Goal: Task Accomplishment & Management: Complete application form

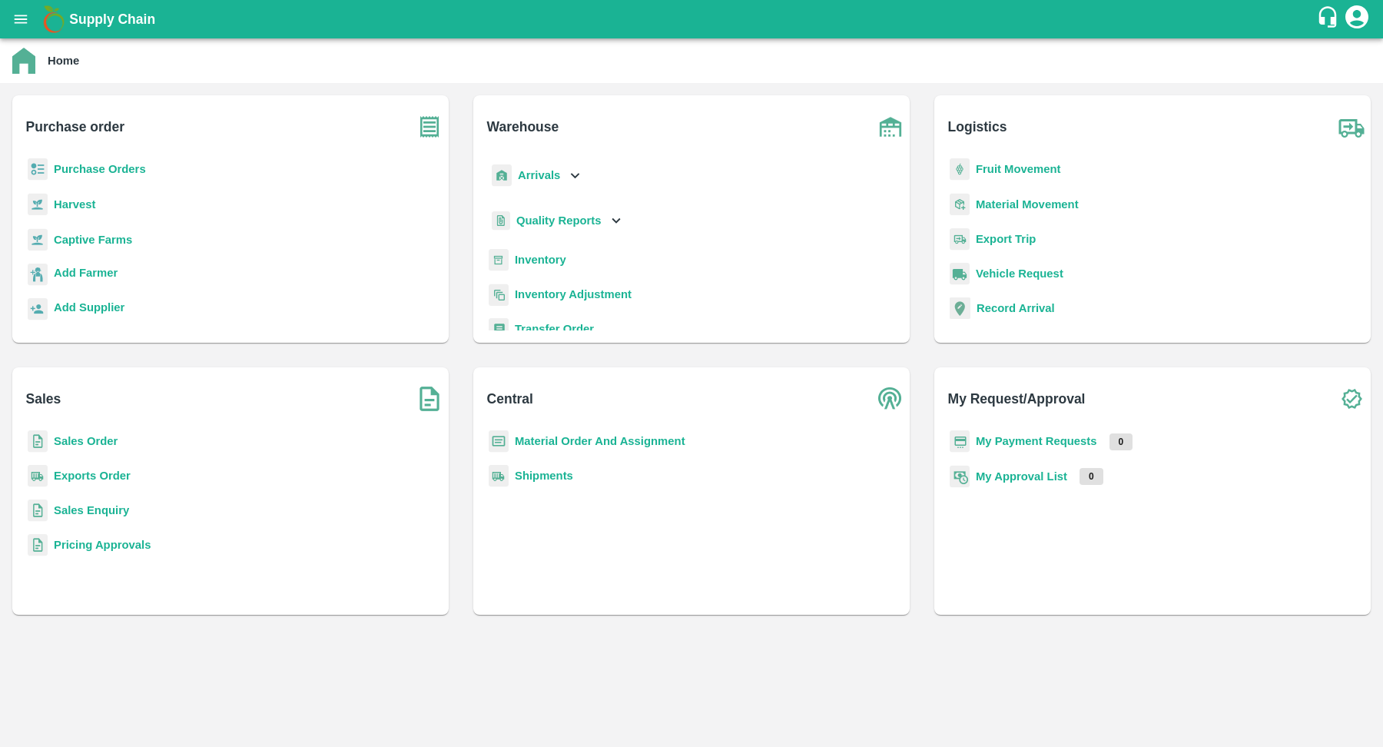
click at [140, 168] on b "Purchase Orders" at bounding box center [100, 169] width 92 height 12
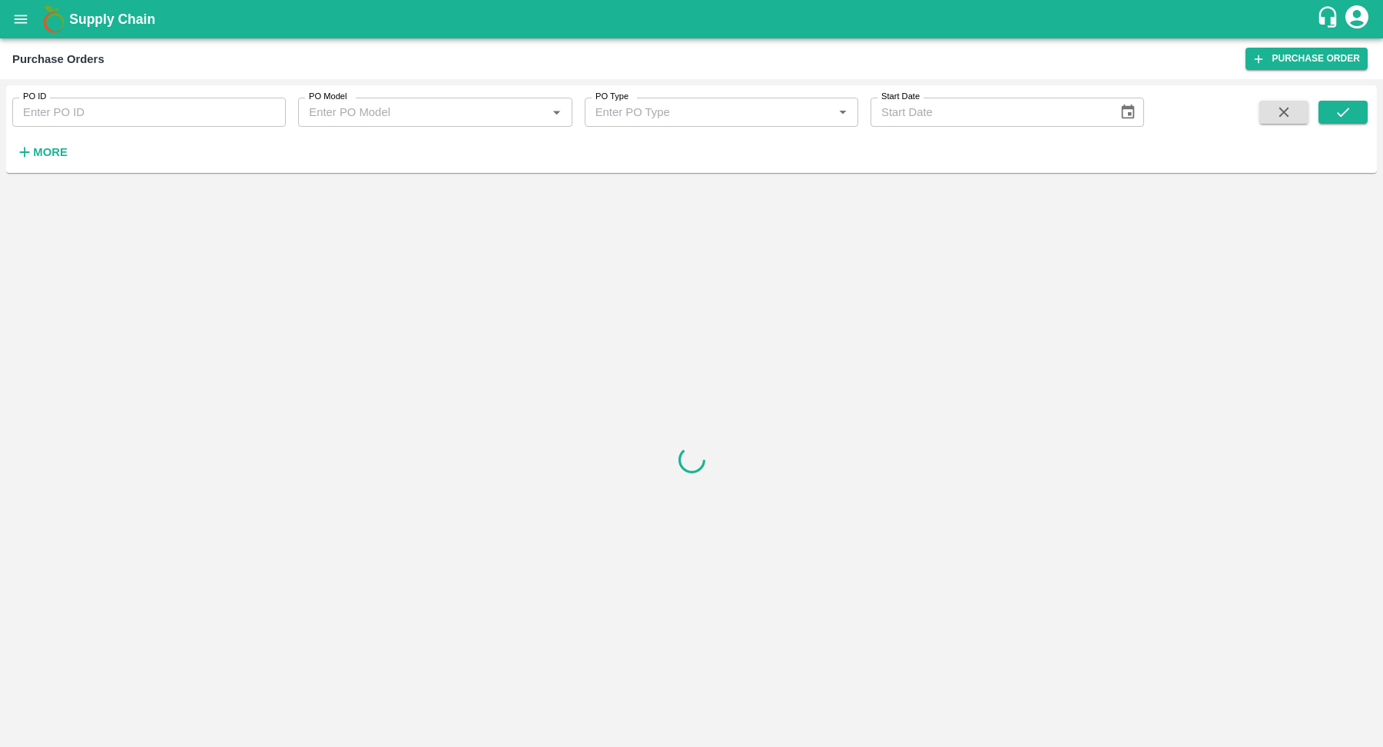
click at [53, 149] on strong "More" at bounding box center [50, 152] width 35 height 12
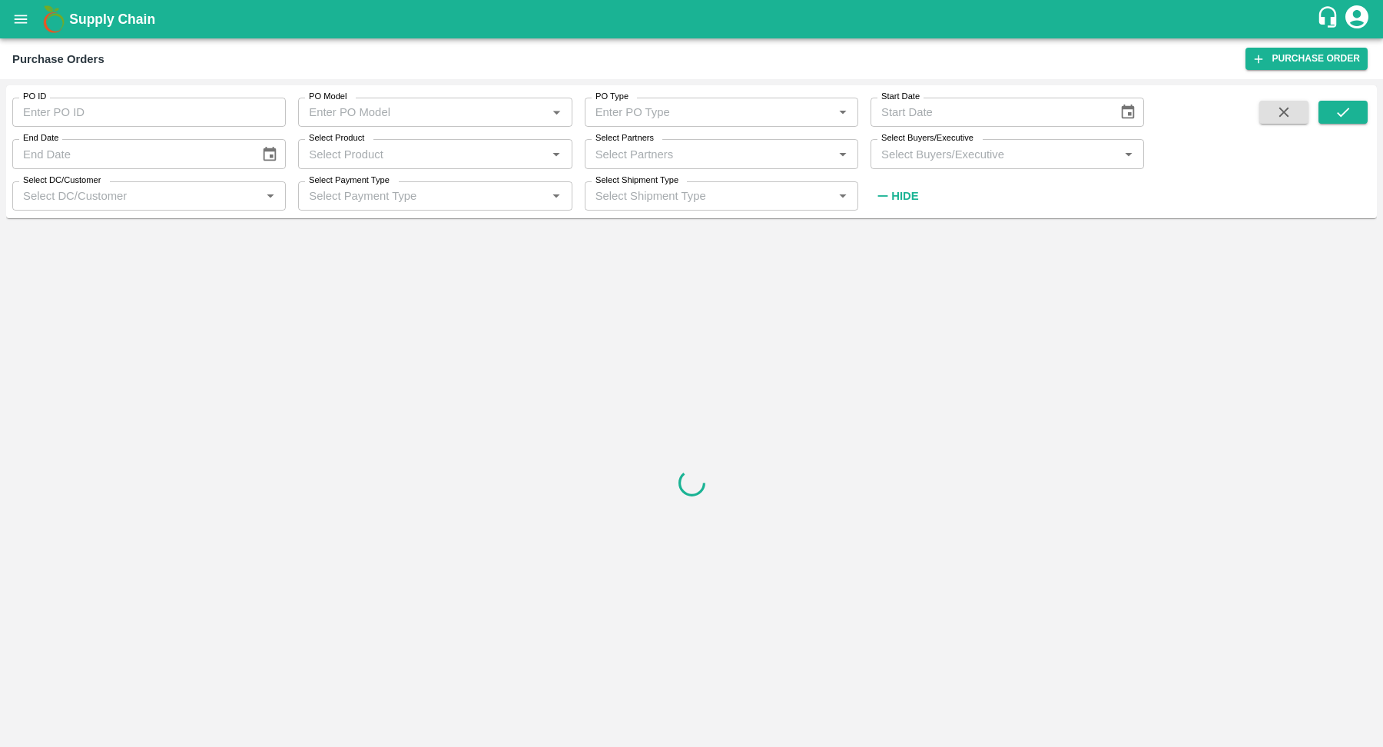
click at [528, 149] on input "Select Product" at bounding box center [422, 154] width 239 height 20
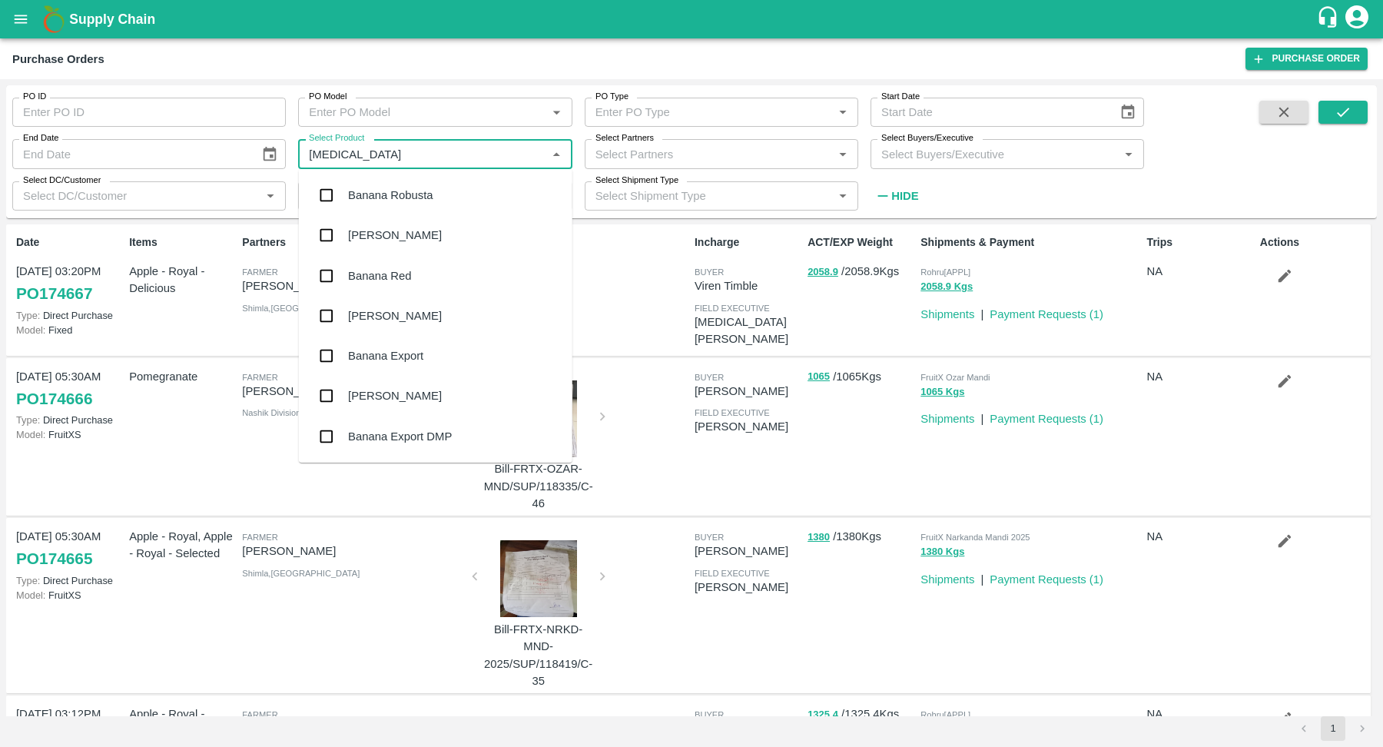
type input "Banana"
click at [418, 346] on div "Banana Export" at bounding box center [435, 356] width 273 height 40
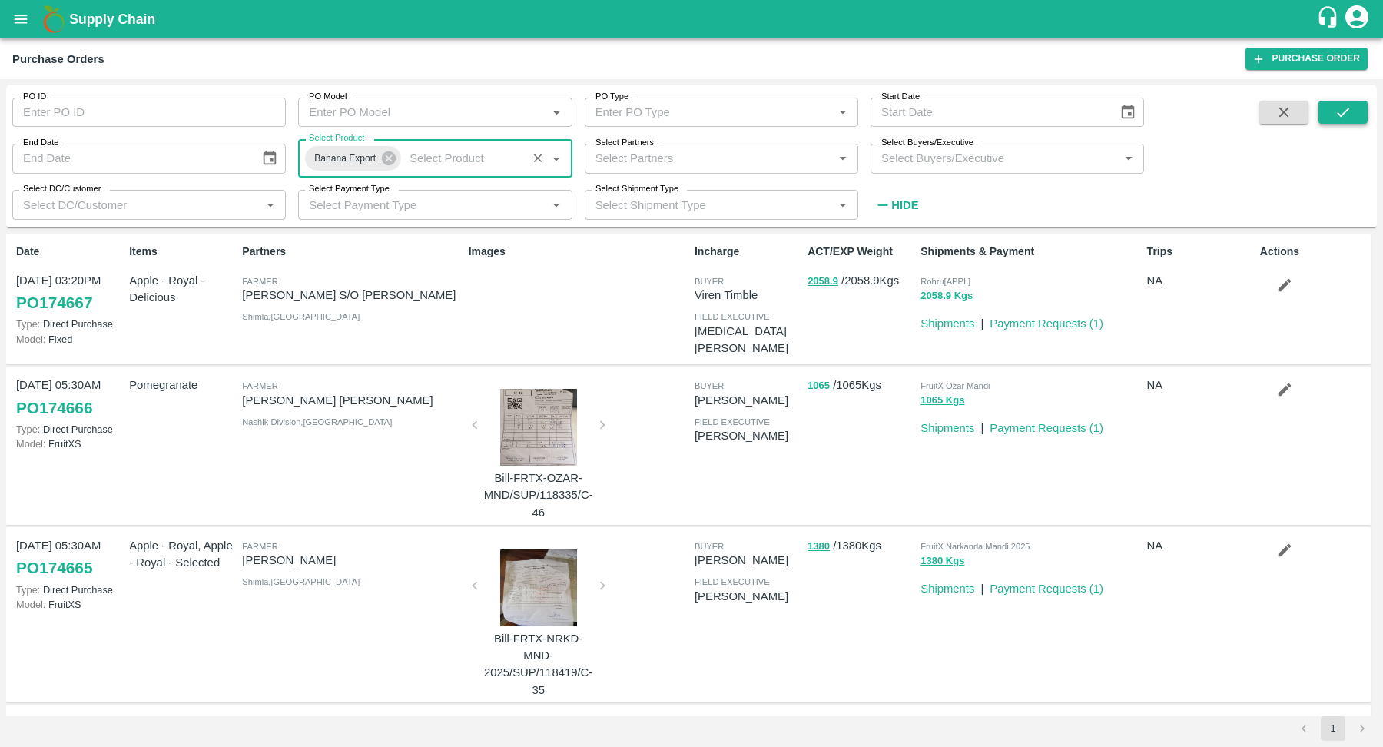
click at [1349, 110] on icon "submit" at bounding box center [1342, 112] width 17 height 17
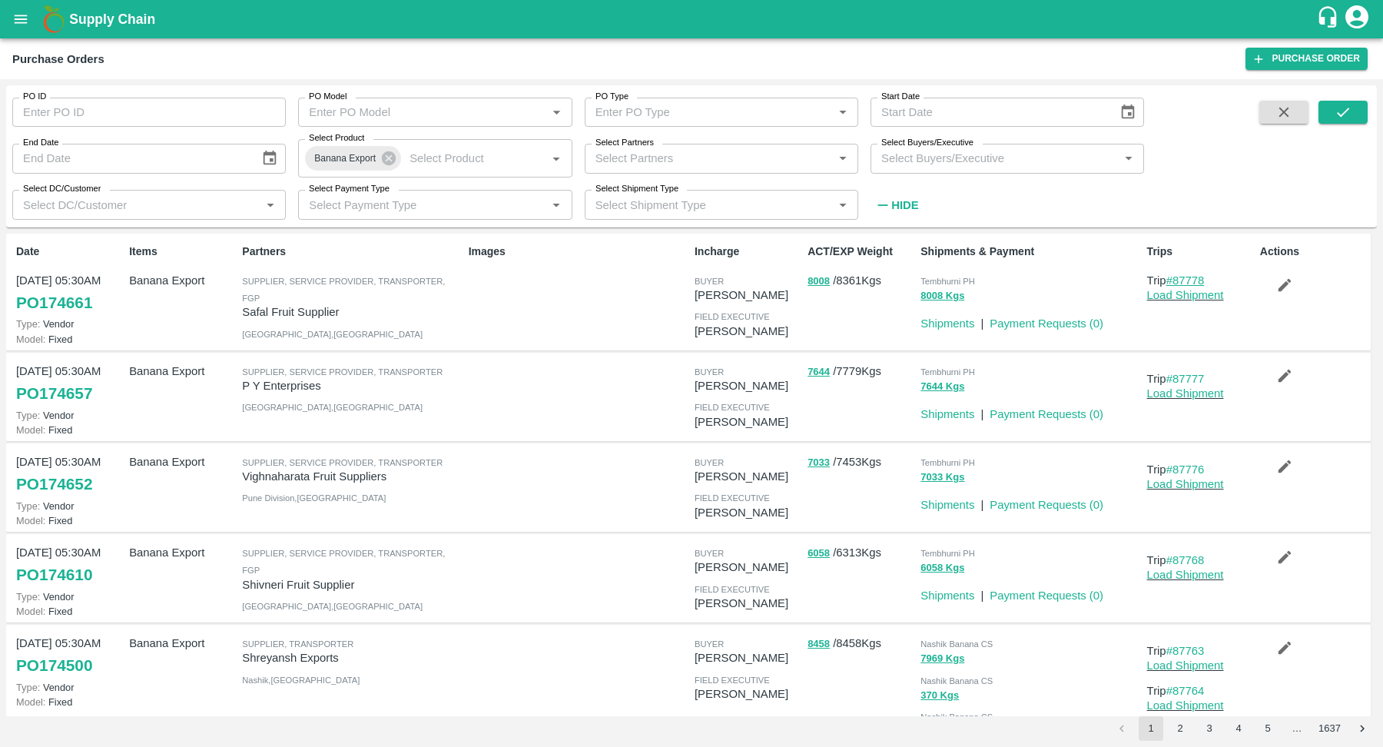
click at [1189, 281] on link "#87778" at bounding box center [1185, 280] width 38 height 12
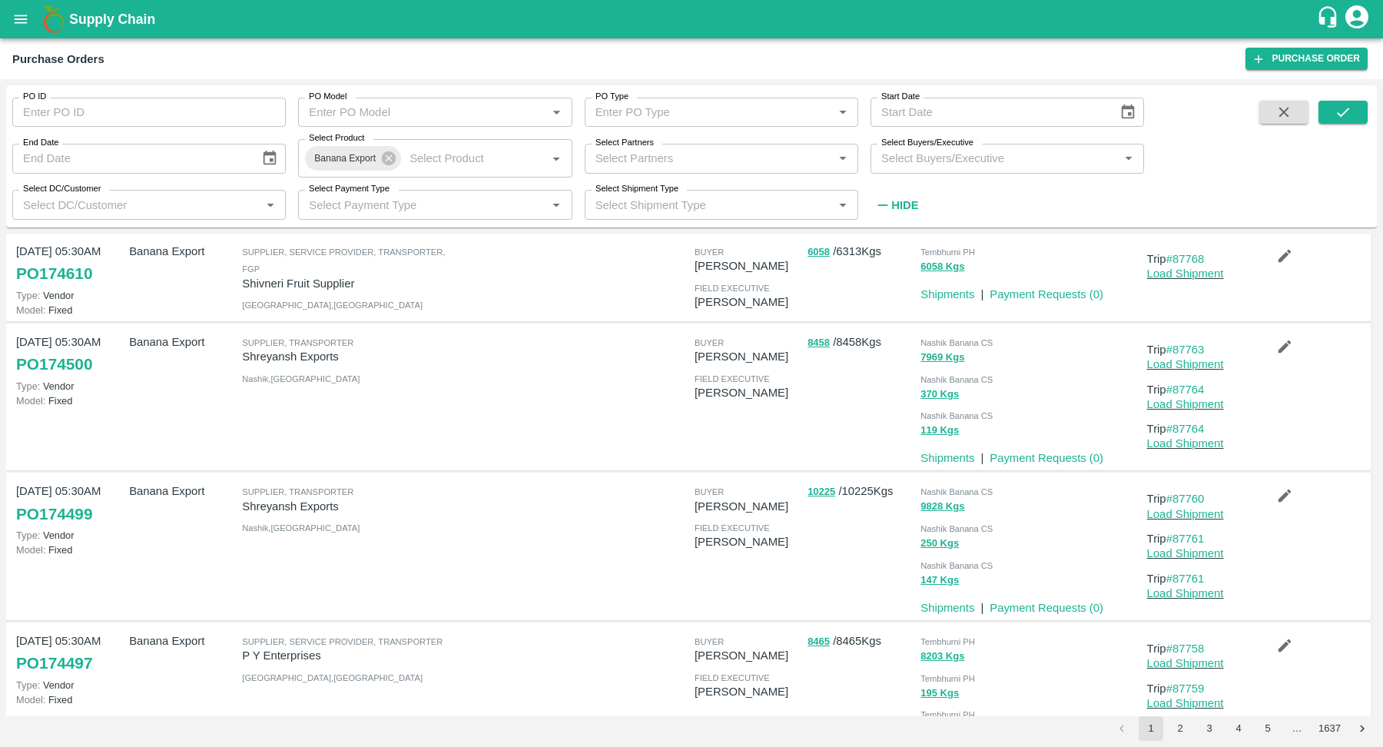
scroll to position [809, 0]
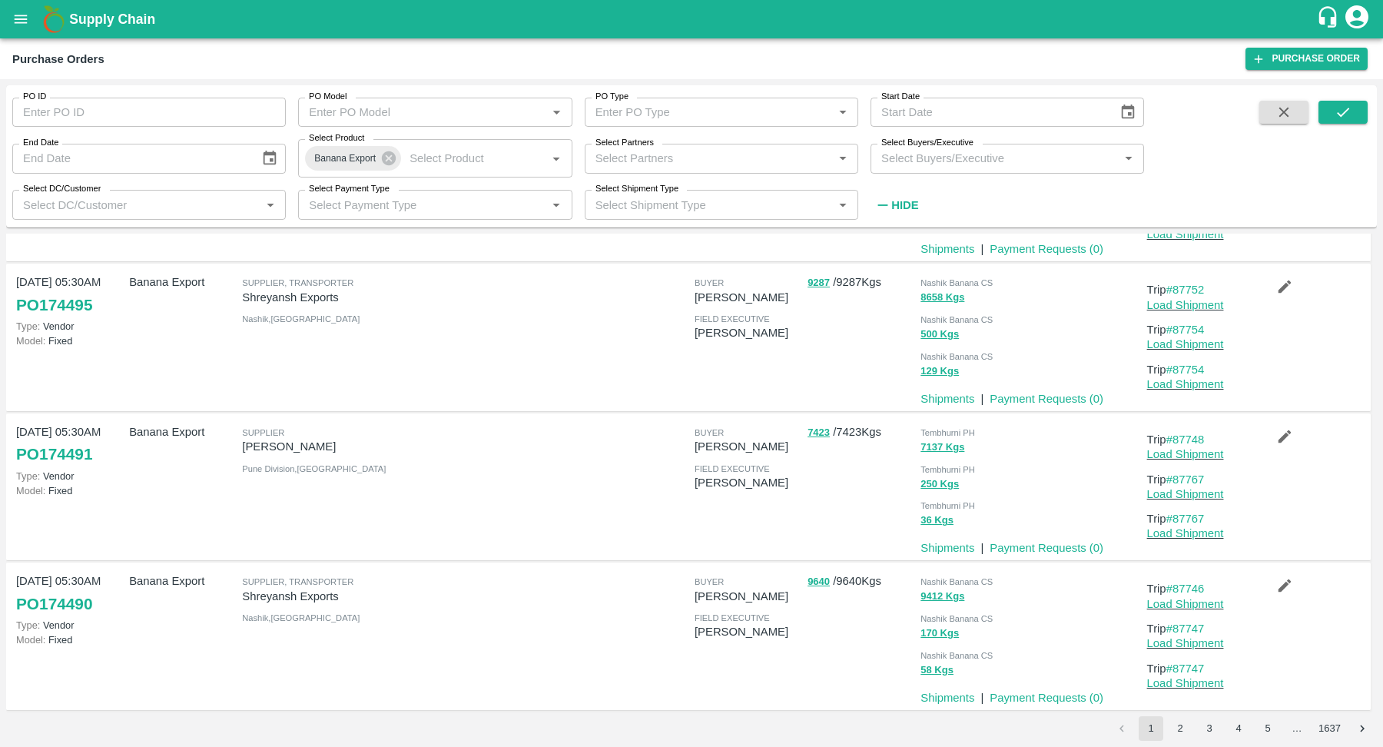
click at [1265, 734] on button "5" at bounding box center [1267, 728] width 25 height 25
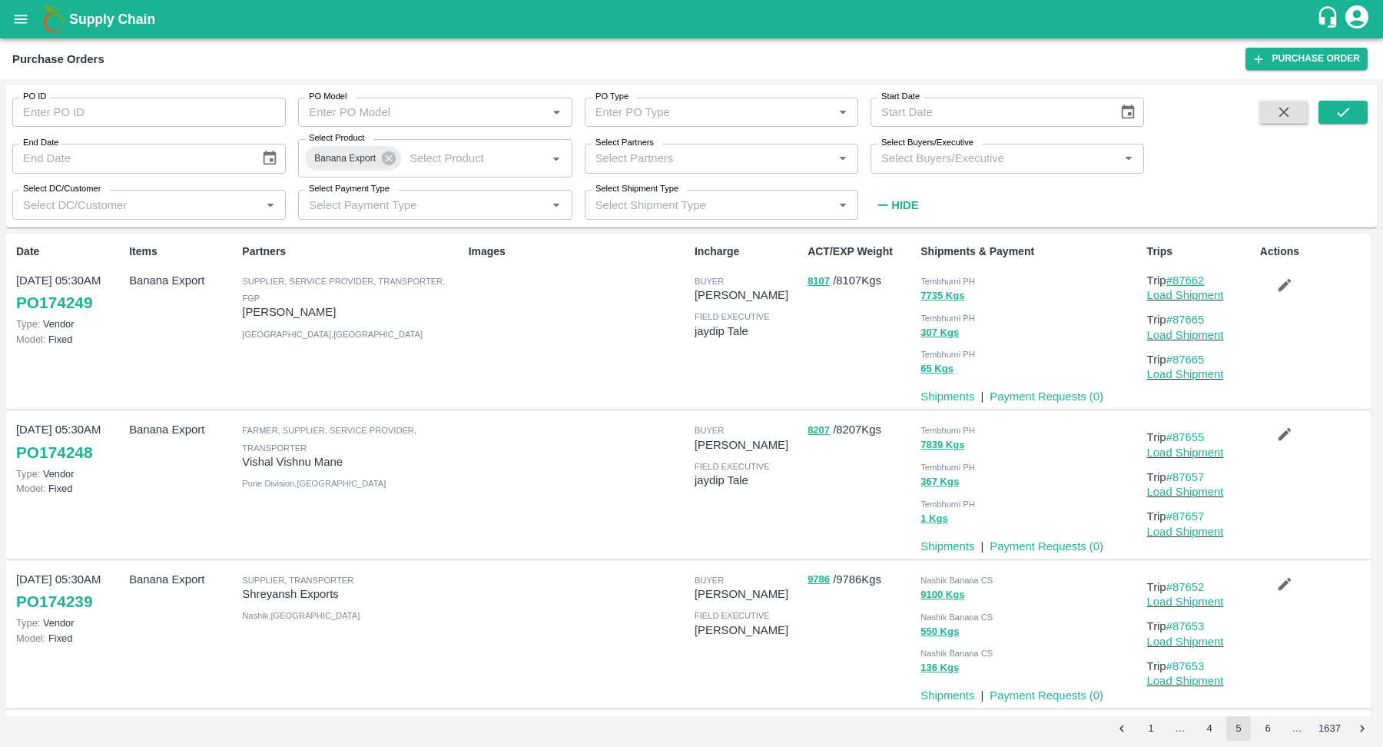
click at [1191, 281] on link "#87662" at bounding box center [1185, 280] width 38 height 12
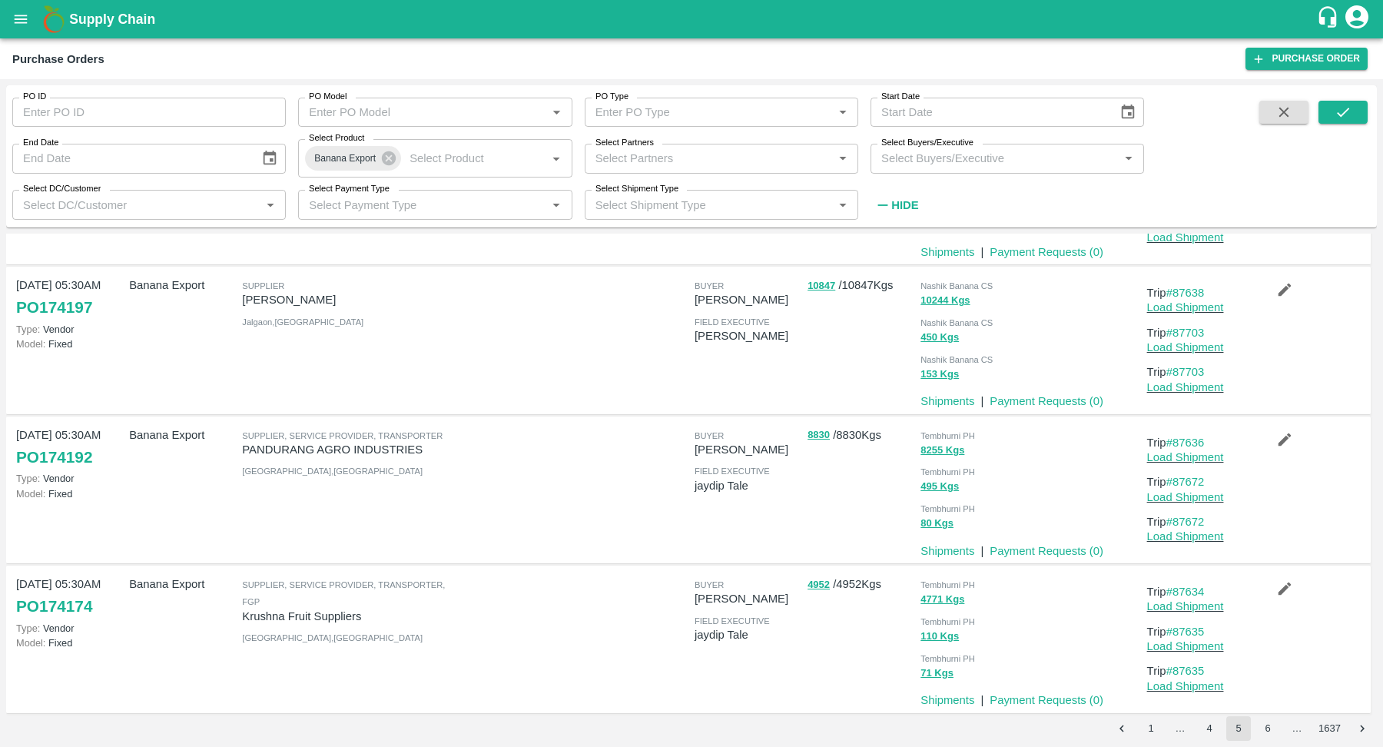
click at [1264, 732] on button "6" at bounding box center [1267, 728] width 25 height 25
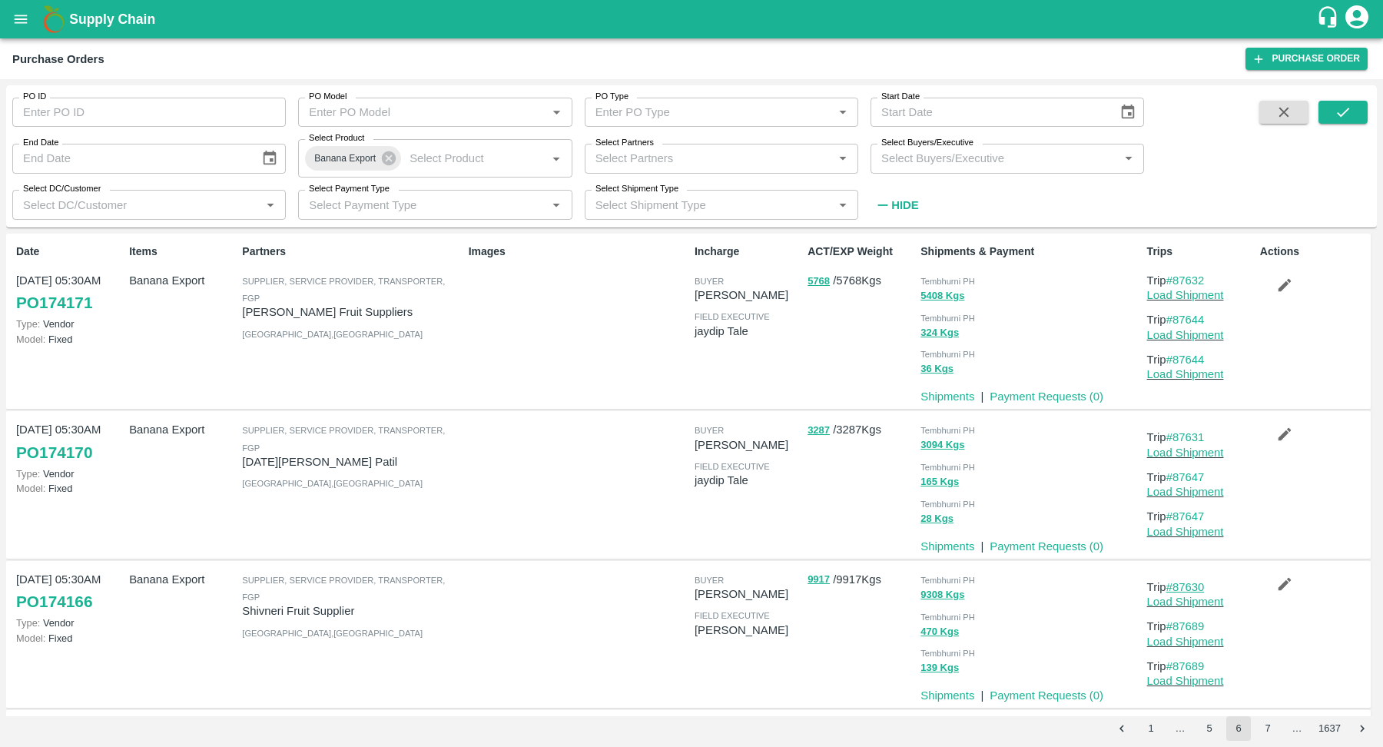
click at [1189, 587] on link "#87630" at bounding box center [1185, 587] width 38 height 12
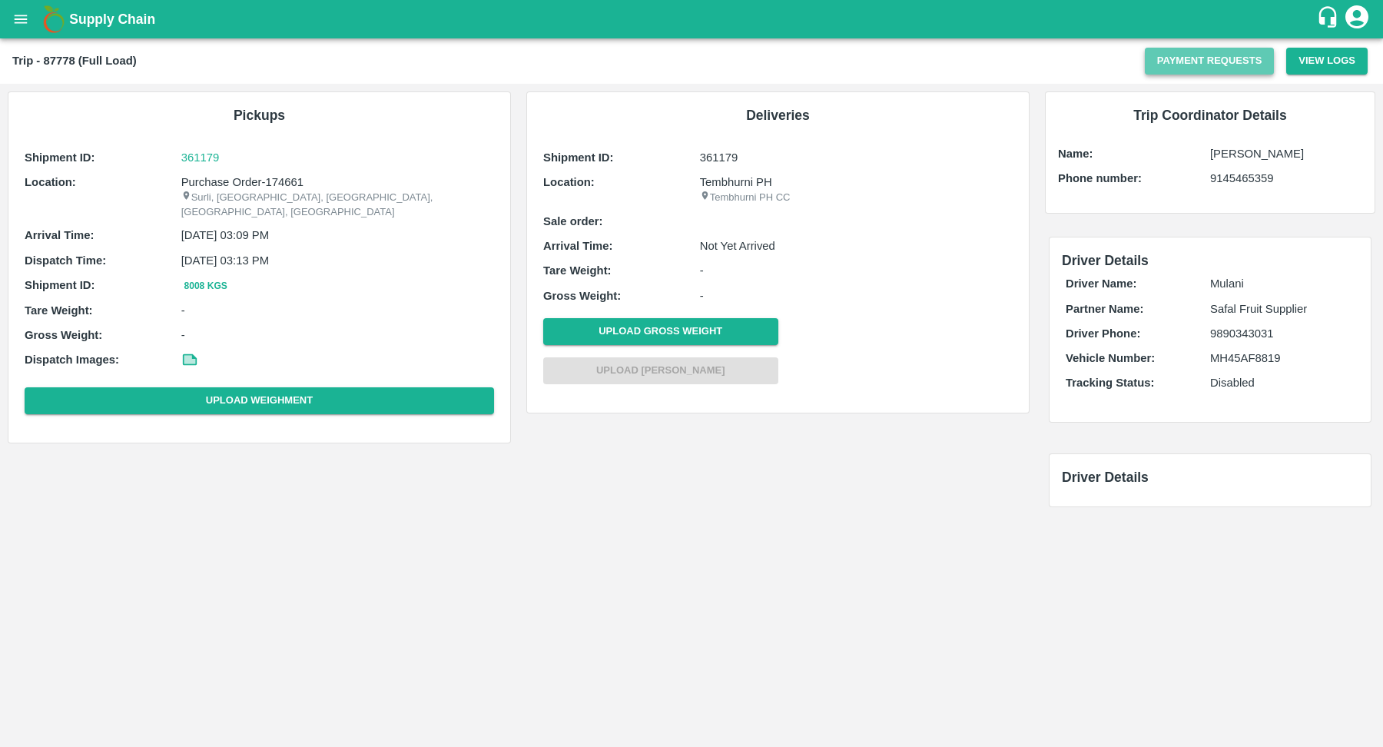
click at [1222, 66] on button "Payment Requests" at bounding box center [1210, 61] width 130 height 27
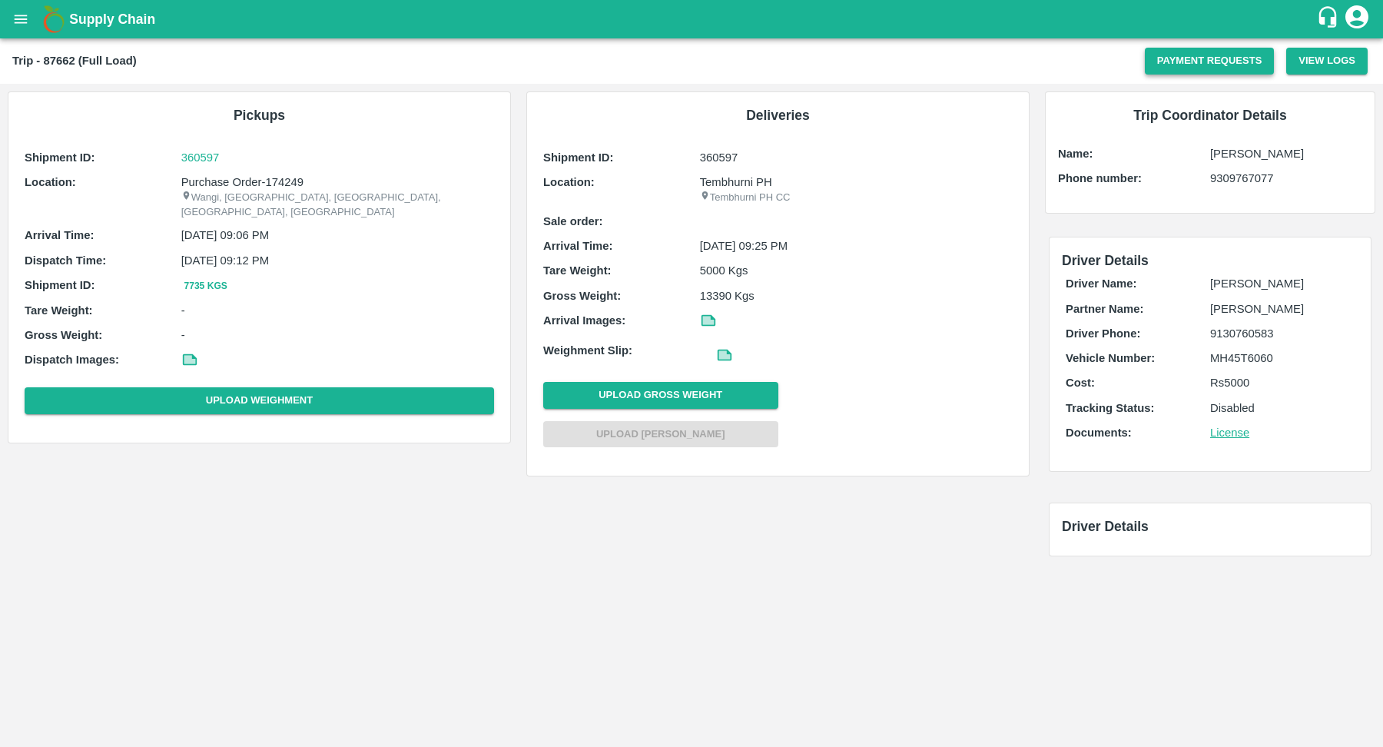
click at [1233, 58] on button "Payment Requests" at bounding box center [1210, 61] width 130 height 27
click at [1232, 59] on button "Payment Requests" at bounding box center [1210, 61] width 130 height 27
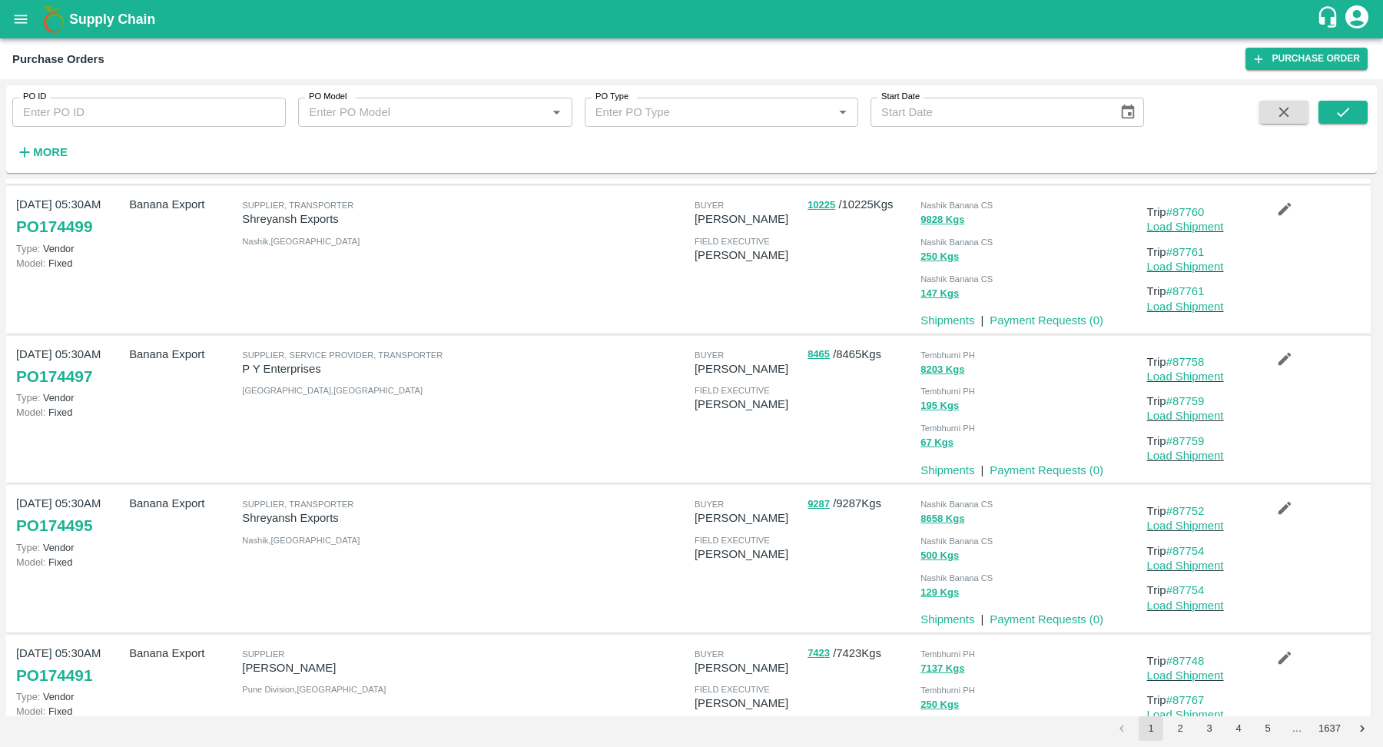
scroll to position [754, 0]
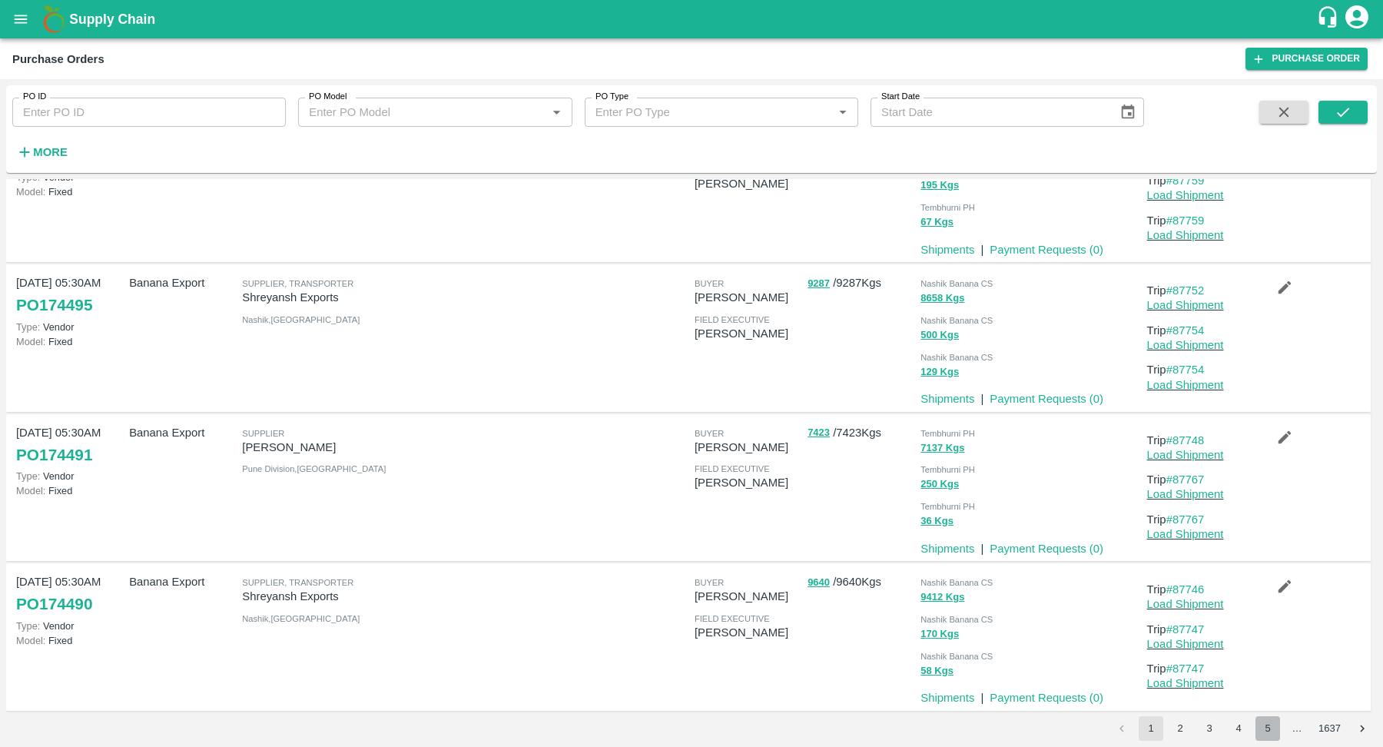
click at [1265, 724] on button "5" at bounding box center [1267, 728] width 25 height 25
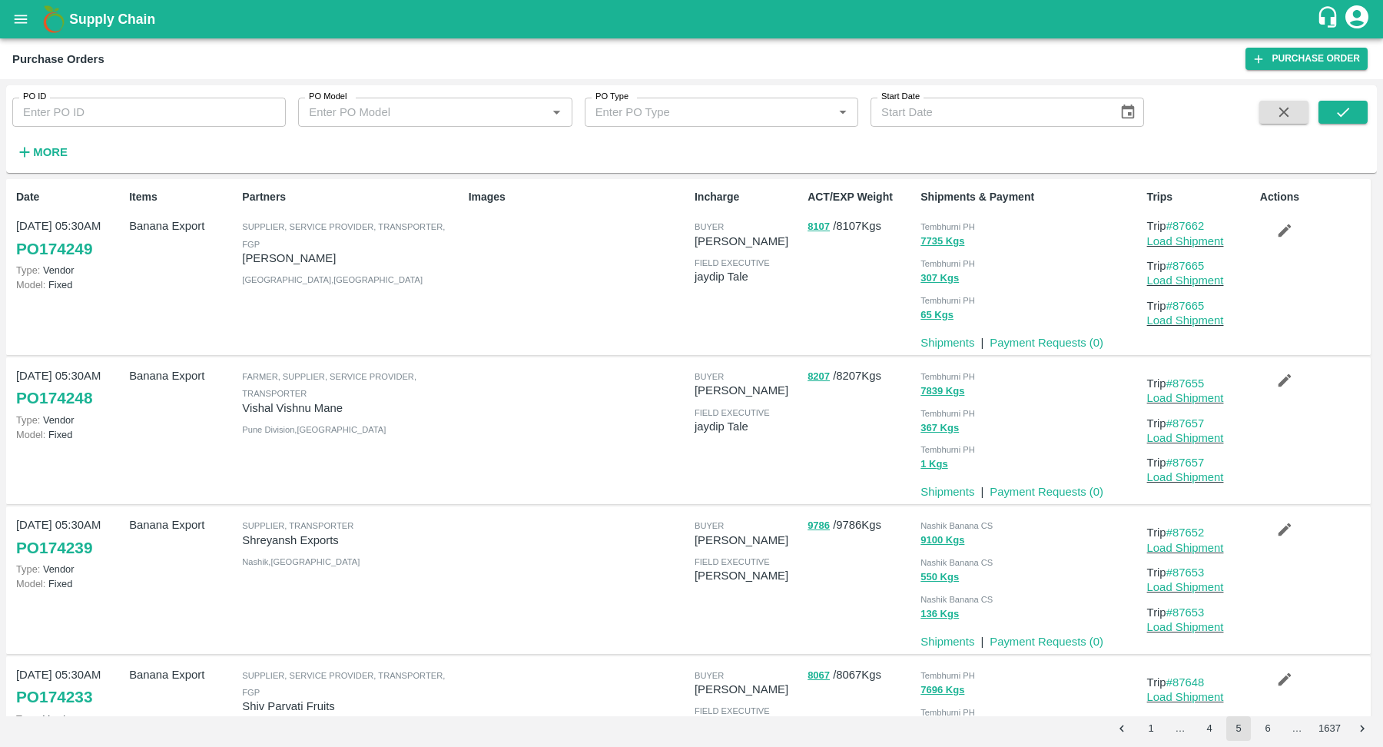
click at [1364, 731] on icon "Go to next page" at bounding box center [1362, 728] width 15 height 15
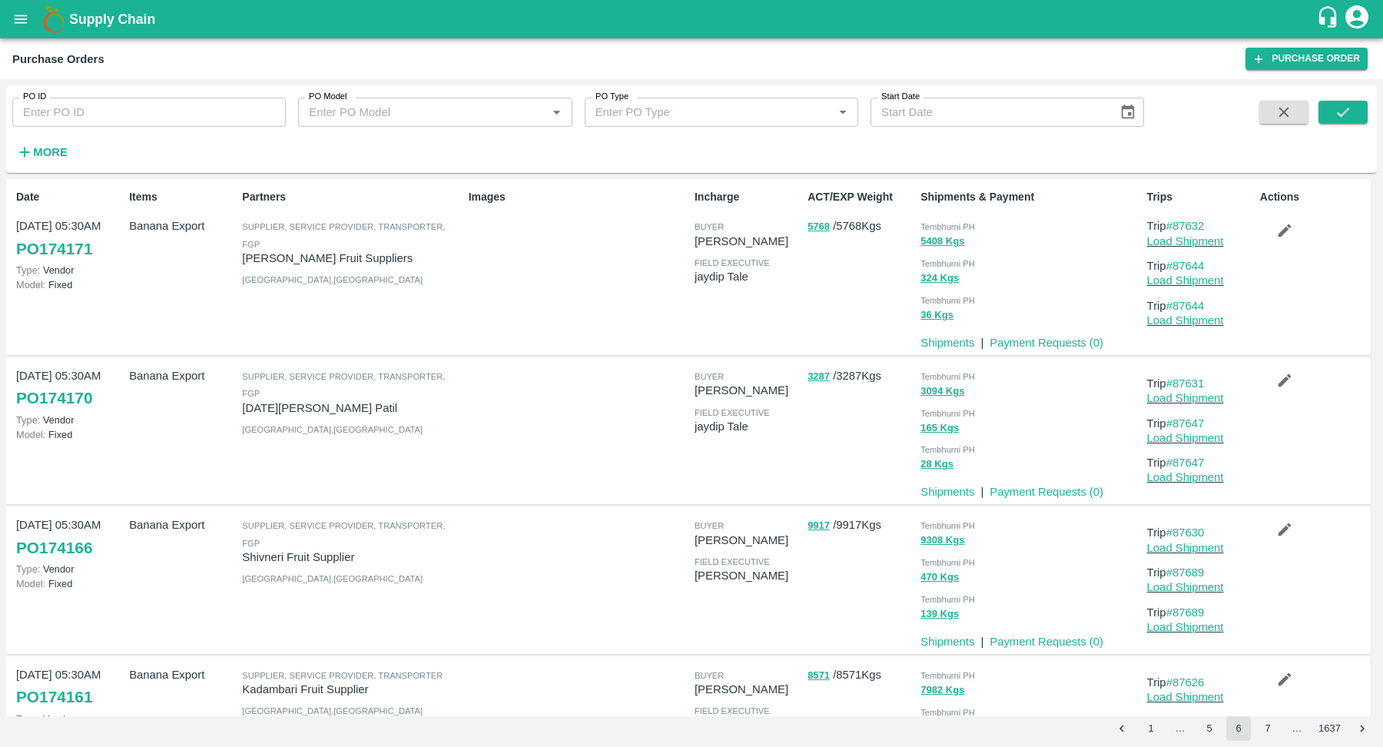
click at [1267, 728] on button "7" at bounding box center [1267, 728] width 25 height 25
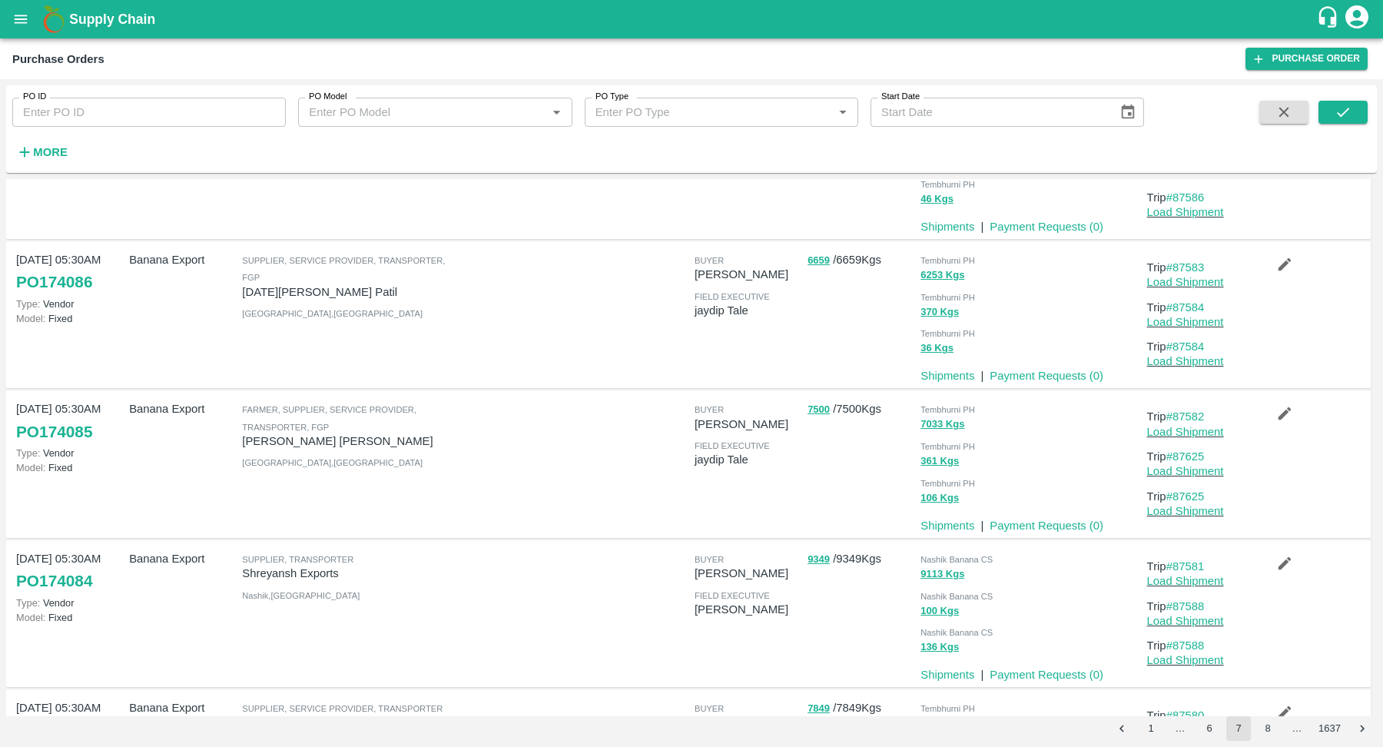
scroll to position [1106, 0]
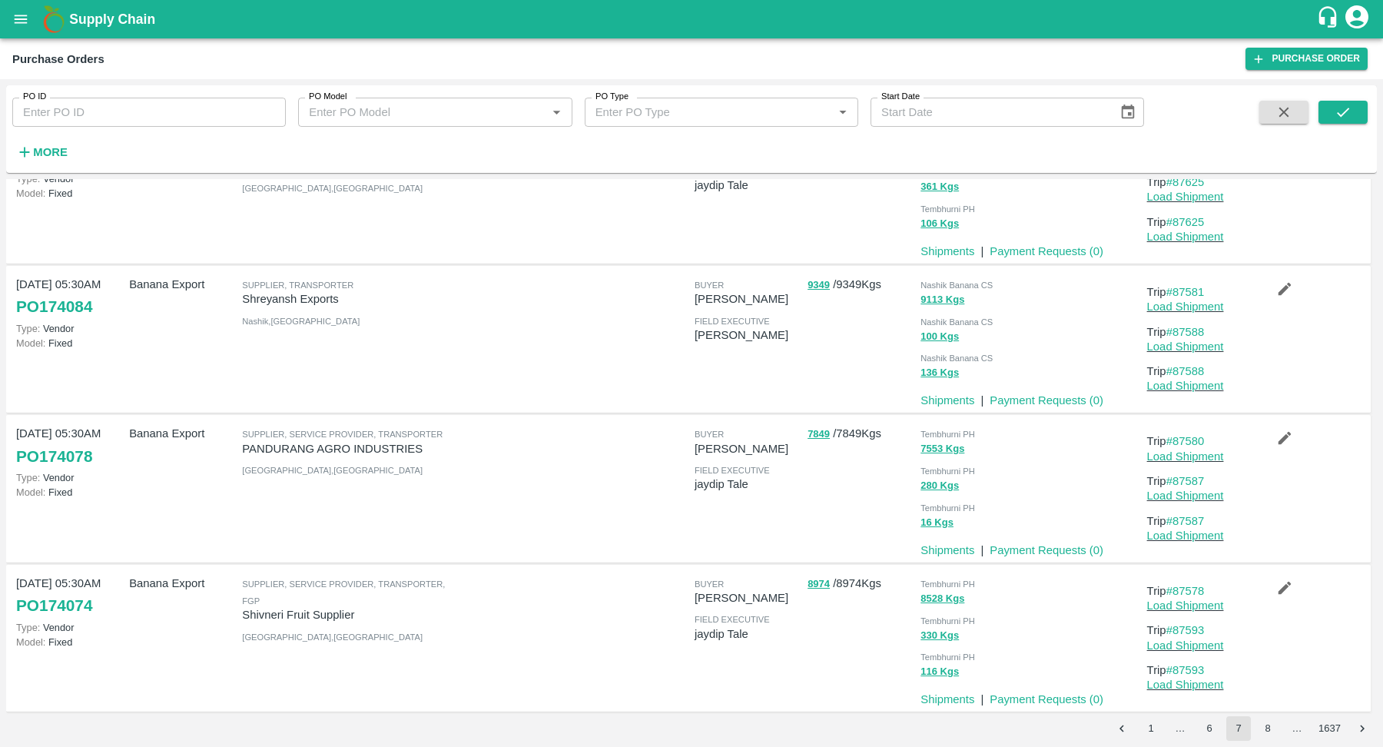
click at [1265, 729] on button "8" at bounding box center [1267, 728] width 25 height 25
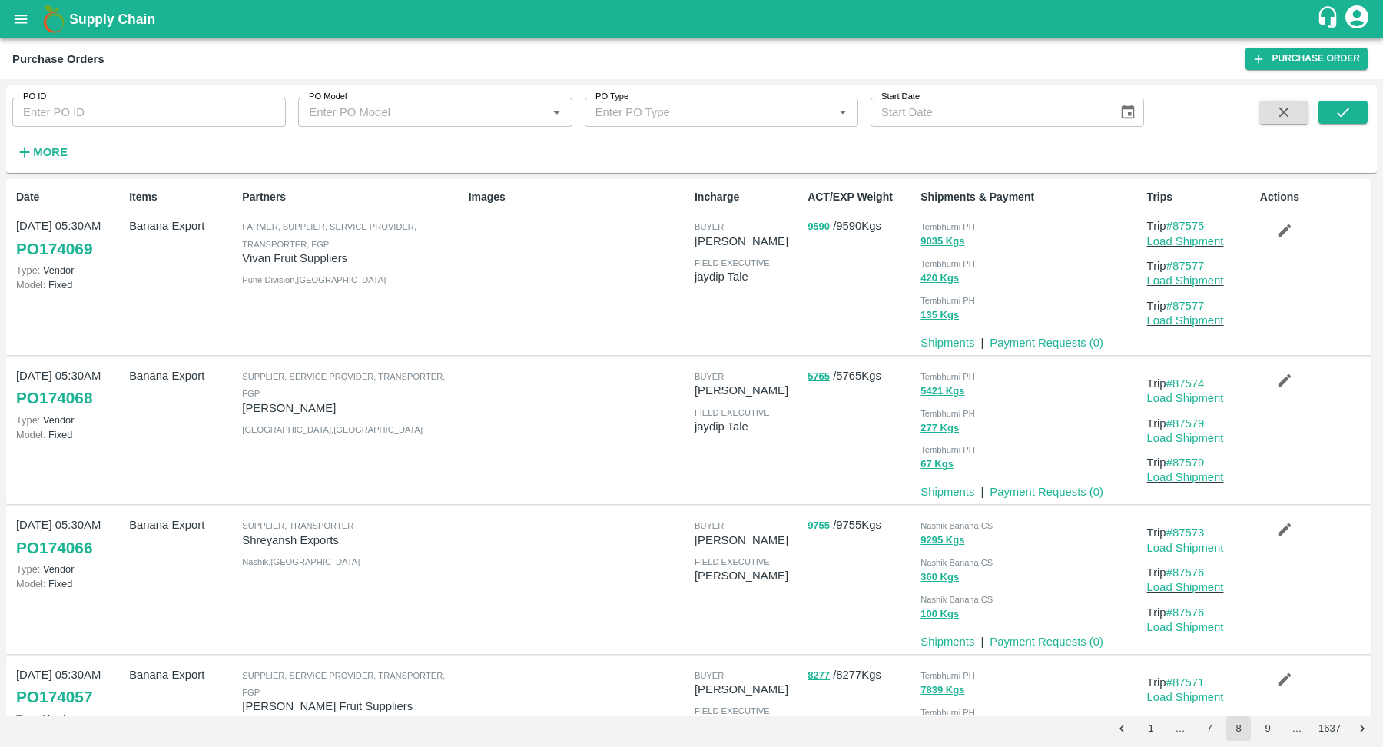
click at [201, 128] on div "PO ID PO ID PO Model PO Model   * PO Type PO Type   * Start Date Start Date More" at bounding box center [572, 125] width 1144 height 80
click at [195, 106] on input "PO ID" at bounding box center [148, 112] width 273 height 29
paste input "172460"
type input "172460"
click at [1335, 124] on span at bounding box center [1342, 132] width 49 height 63
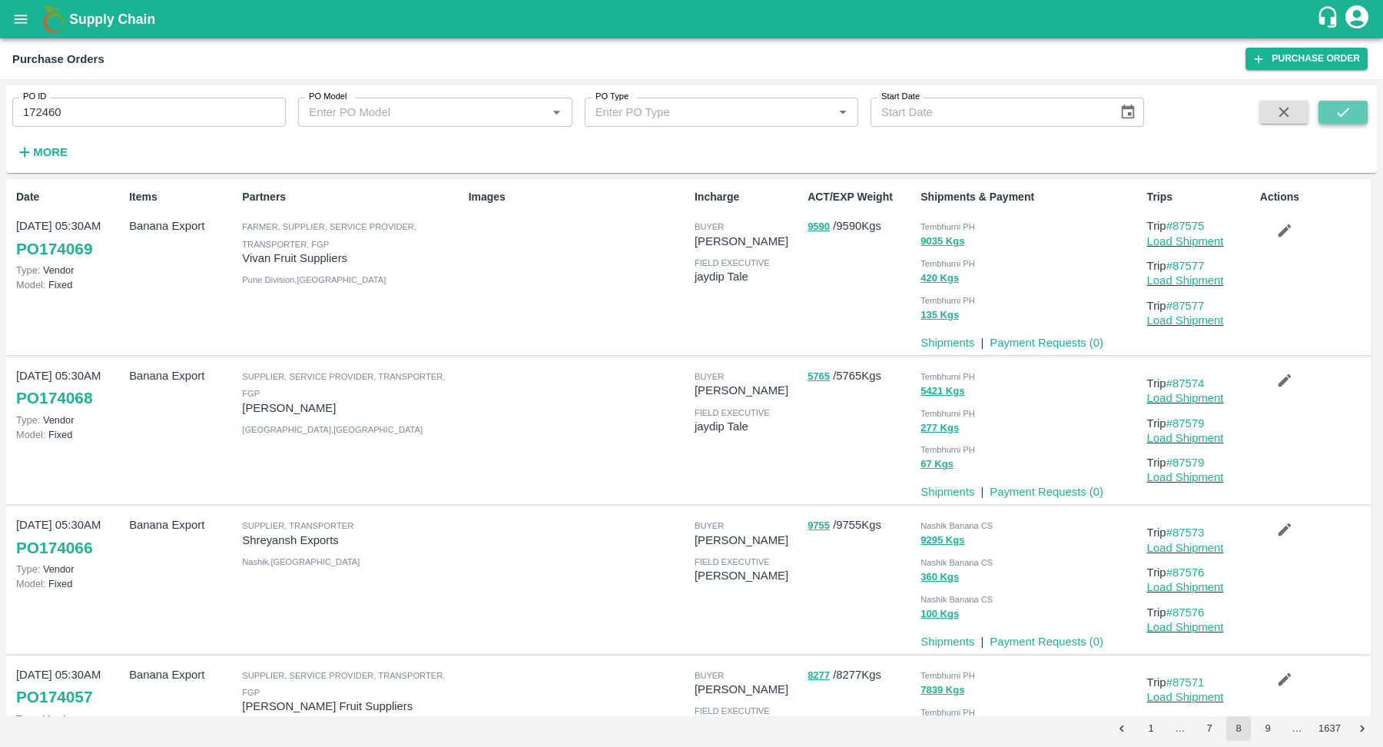
click at [1335, 121] on icon "submit" at bounding box center [1342, 112] width 17 height 17
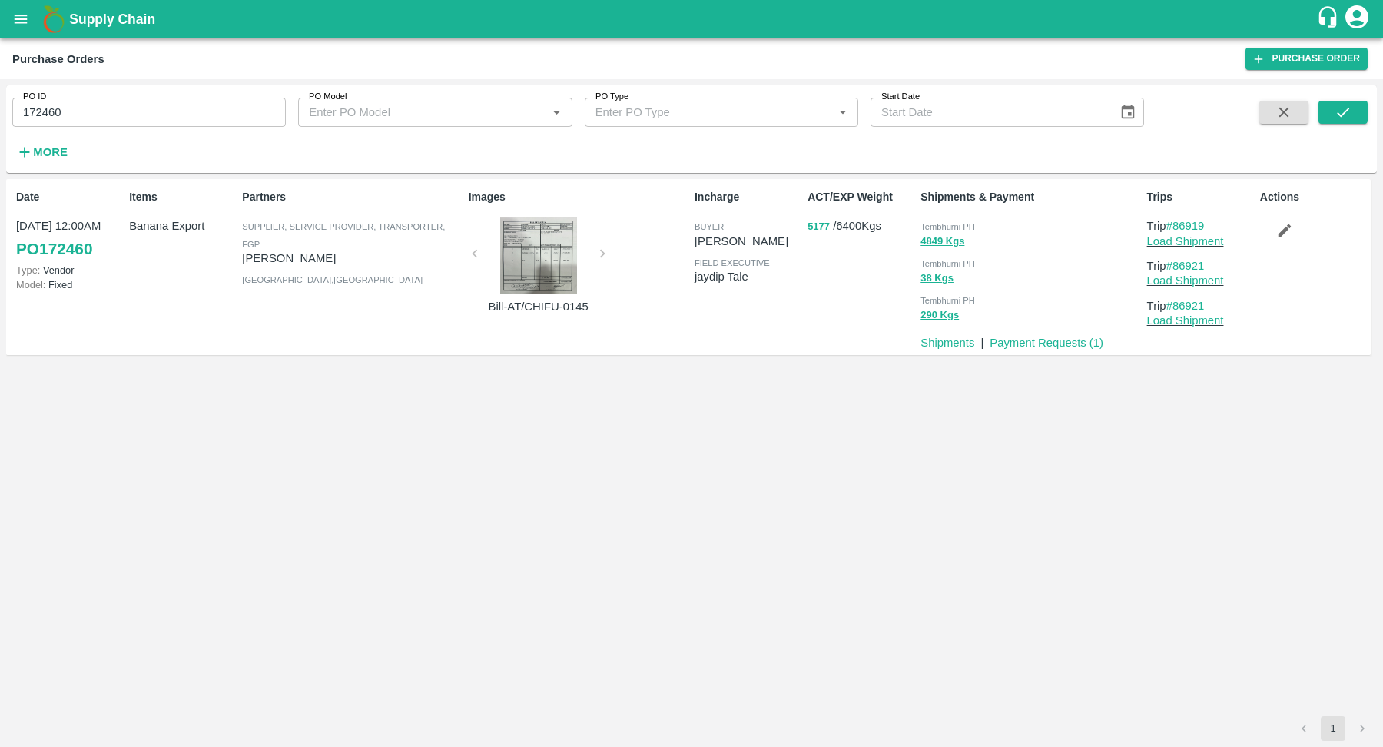
click at [1190, 227] on link "#86919" at bounding box center [1185, 226] width 38 height 12
click at [1195, 244] on link "Load Shipment" at bounding box center [1185, 241] width 77 height 12
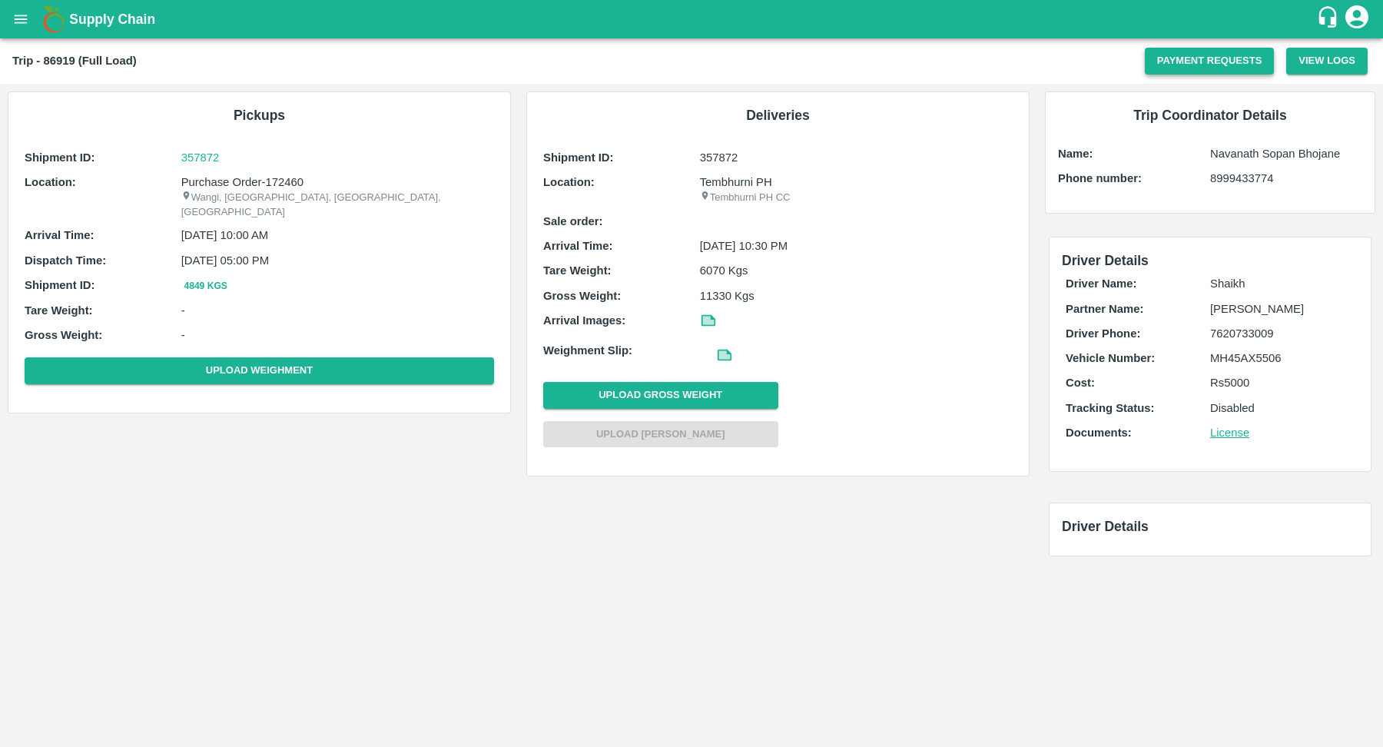
click at [1196, 71] on button "Payment Requests" at bounding box center [1210, 61] width 130 height 27
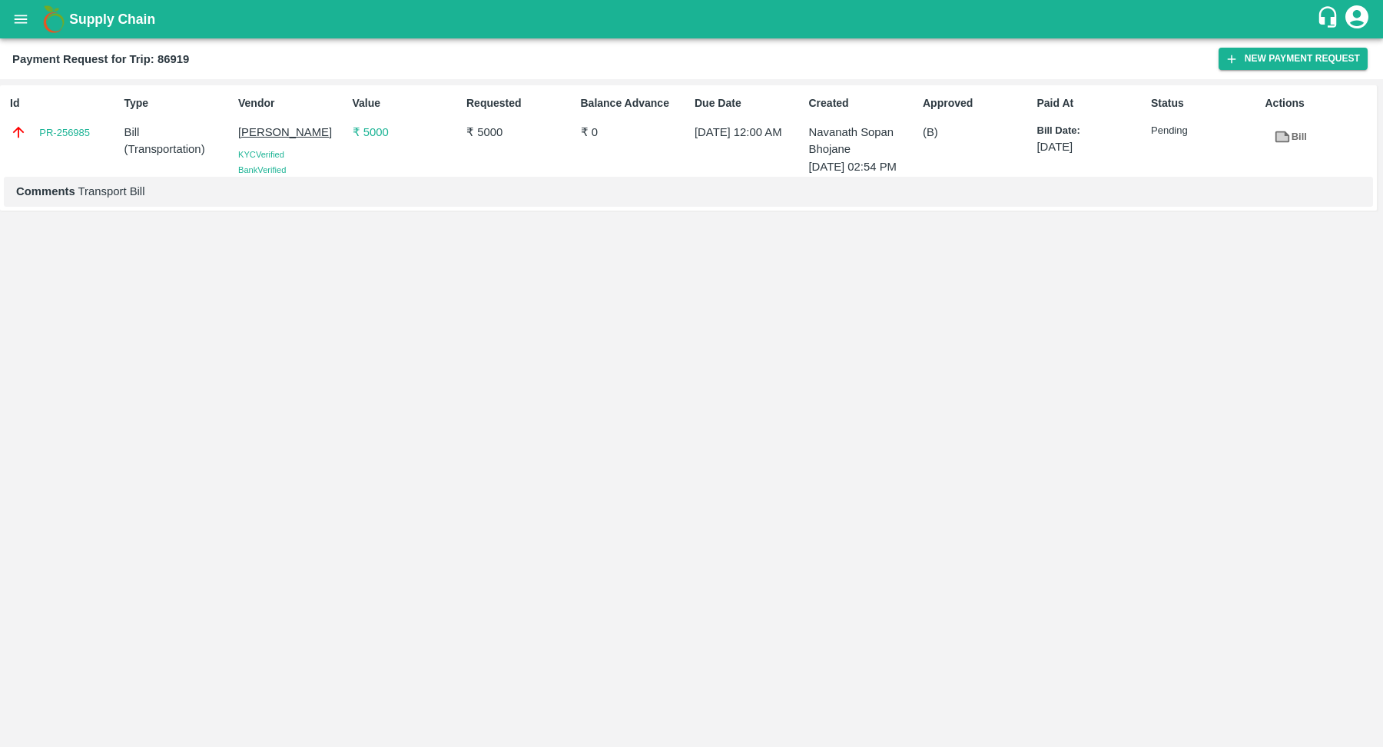
click at [1285, 136] on icon at bounding box center [1283, 137] width 12 height 8
click at [1284, 131] on icon at bounding box center [1282, 137] width 15 height 12
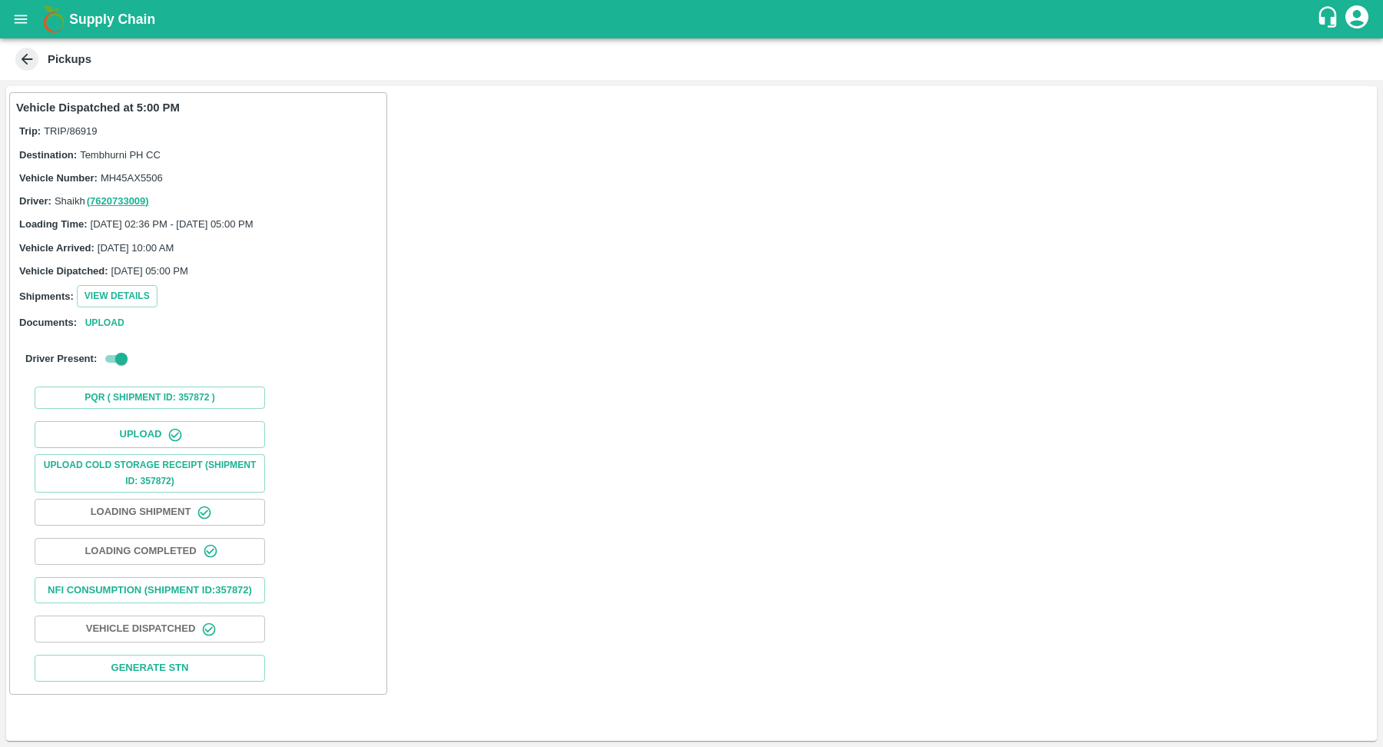
click at [25, 52] on icon at bounding box center [26, 59] width 17 height 17
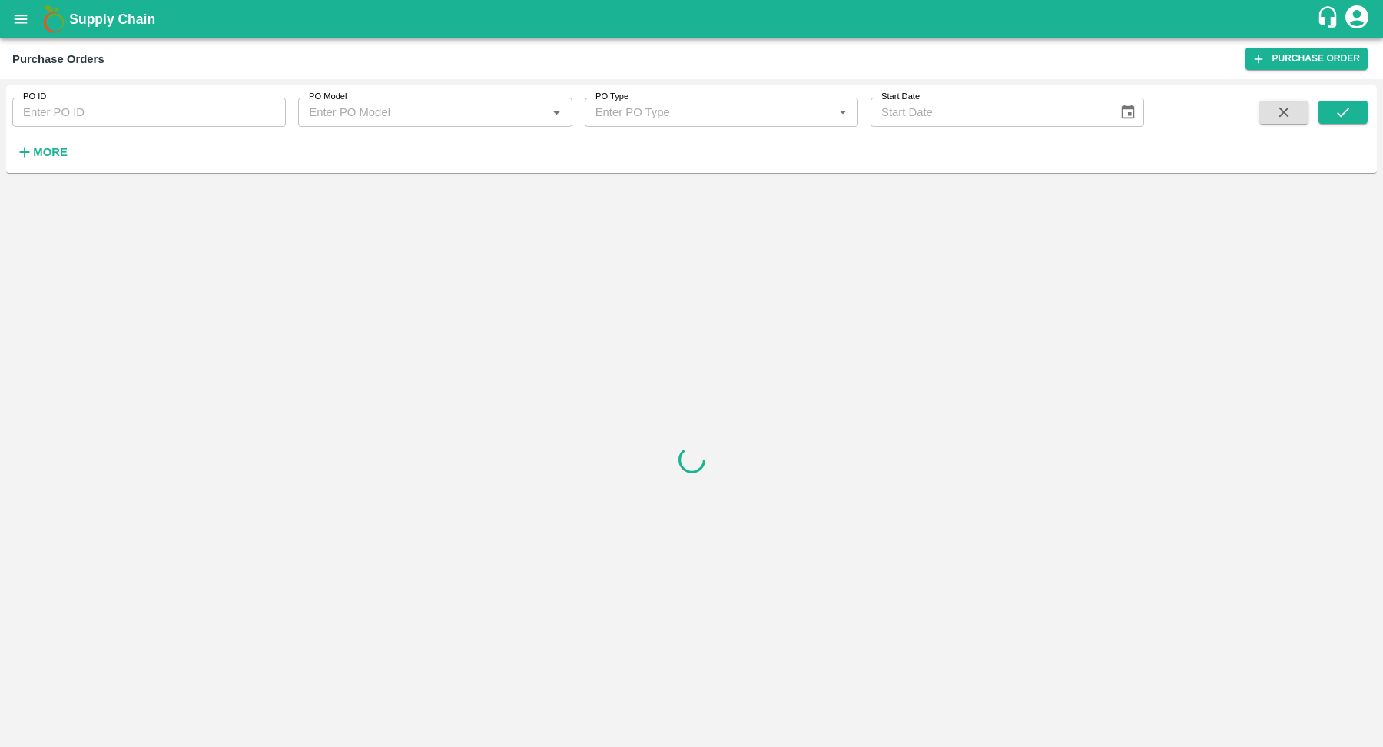
click at [204, 111] on input "PO ID" at bounding box center [148, 112] width 273 height 29
paste input "172460"
type input "172460"
click at [1357, 107] on button "submit" at bounding box center [1342, 112] width 49 height 23
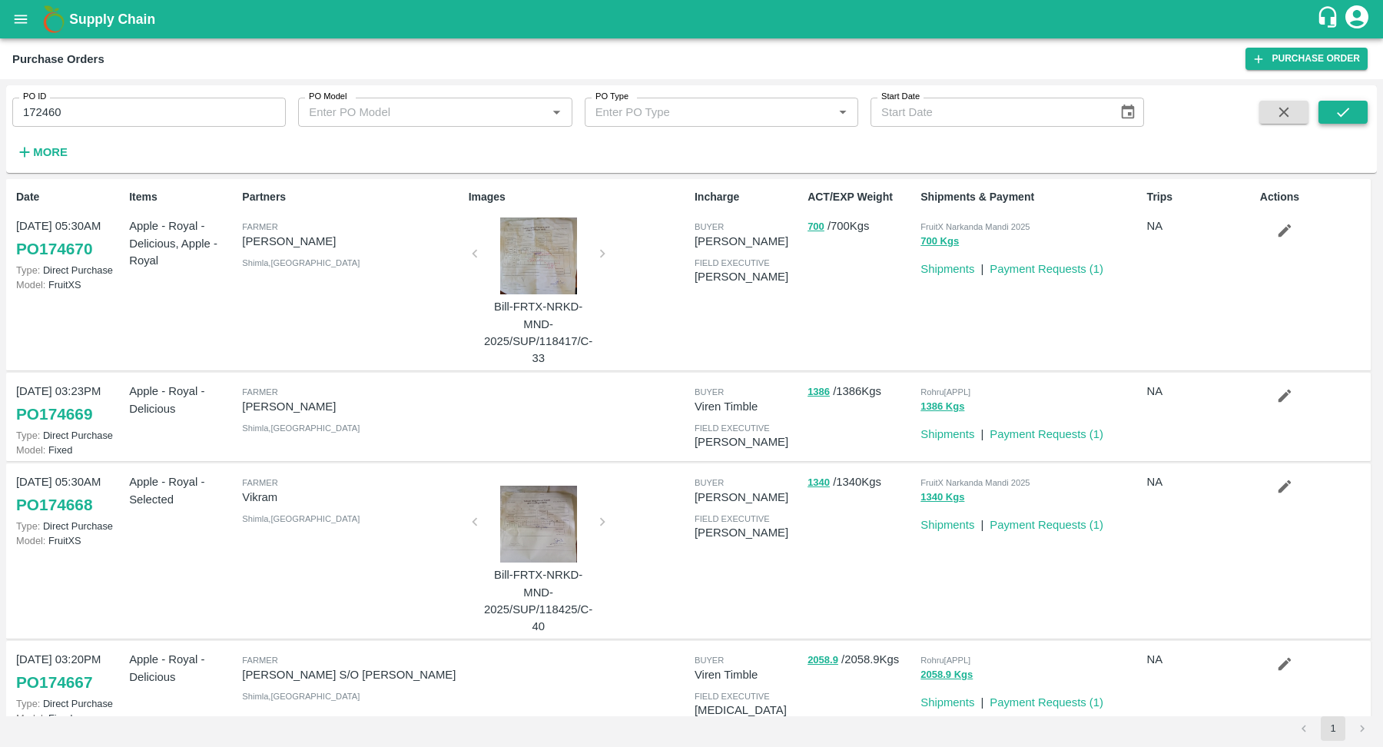
click at [1360, 107] on button "submit" at bounding box center [1342, 112] width 49 height 23
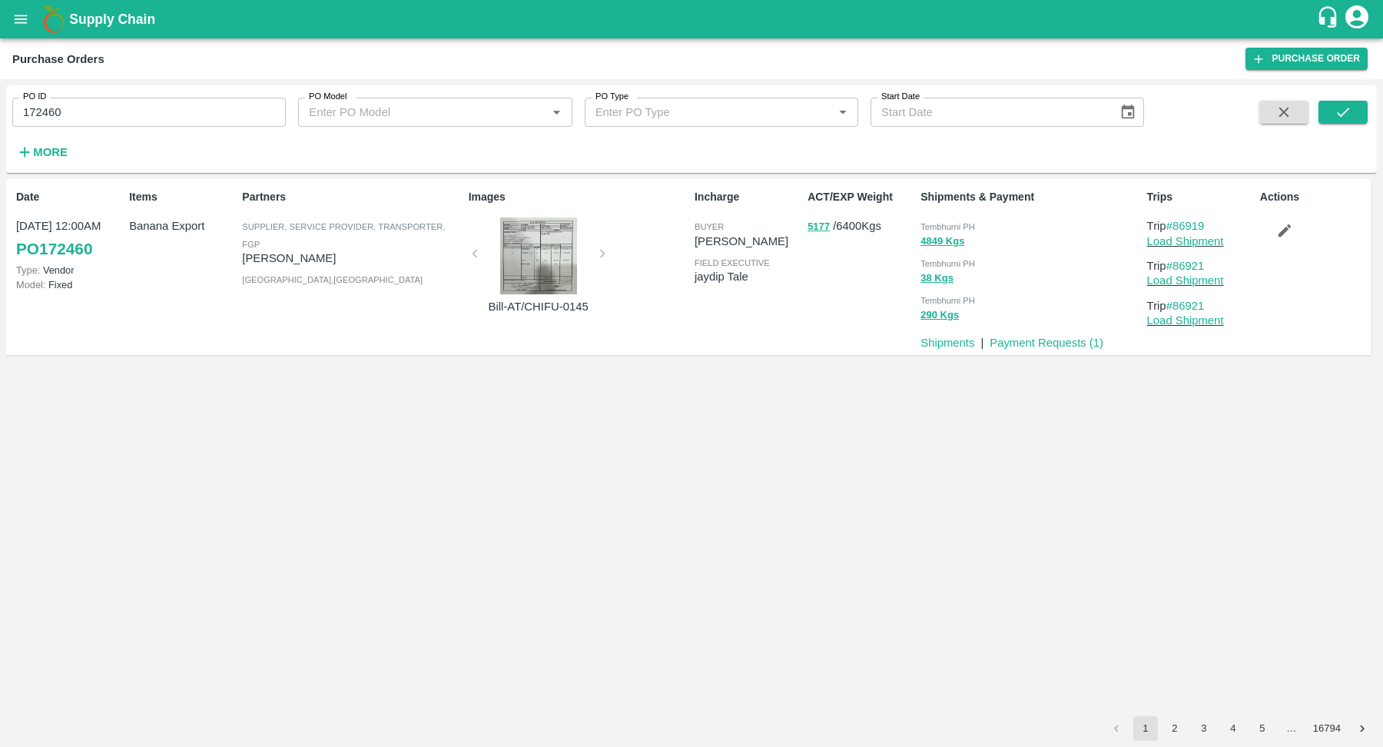
click at [1092, 478] on div "Date 28 Aug, 12:00AM PO 172460 Type: Vendor Model: Fixed Items Banana Export Pa…" at bounding box center [691, 447] width 1371 height 537
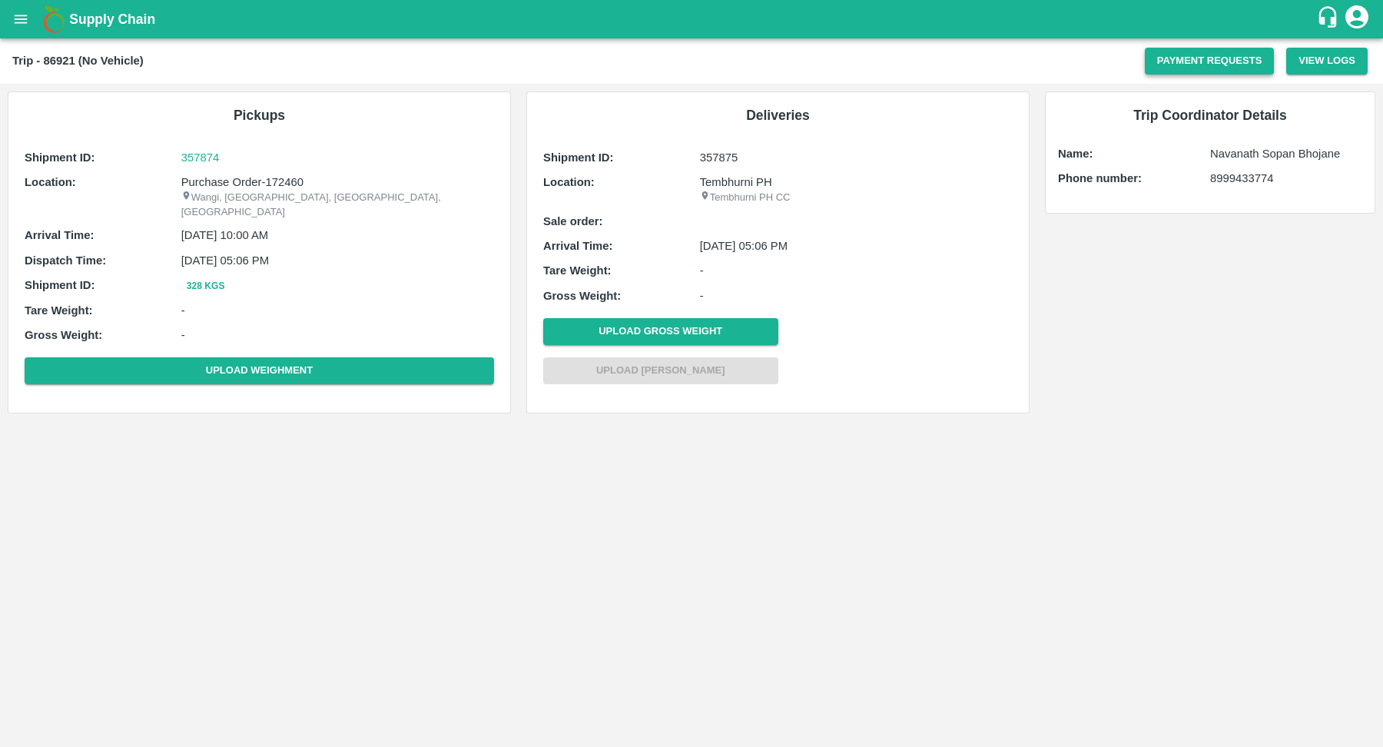
click at [1205, 64] on button "Payment Requests" at bounding box center [1210, 61] width 130 height 27
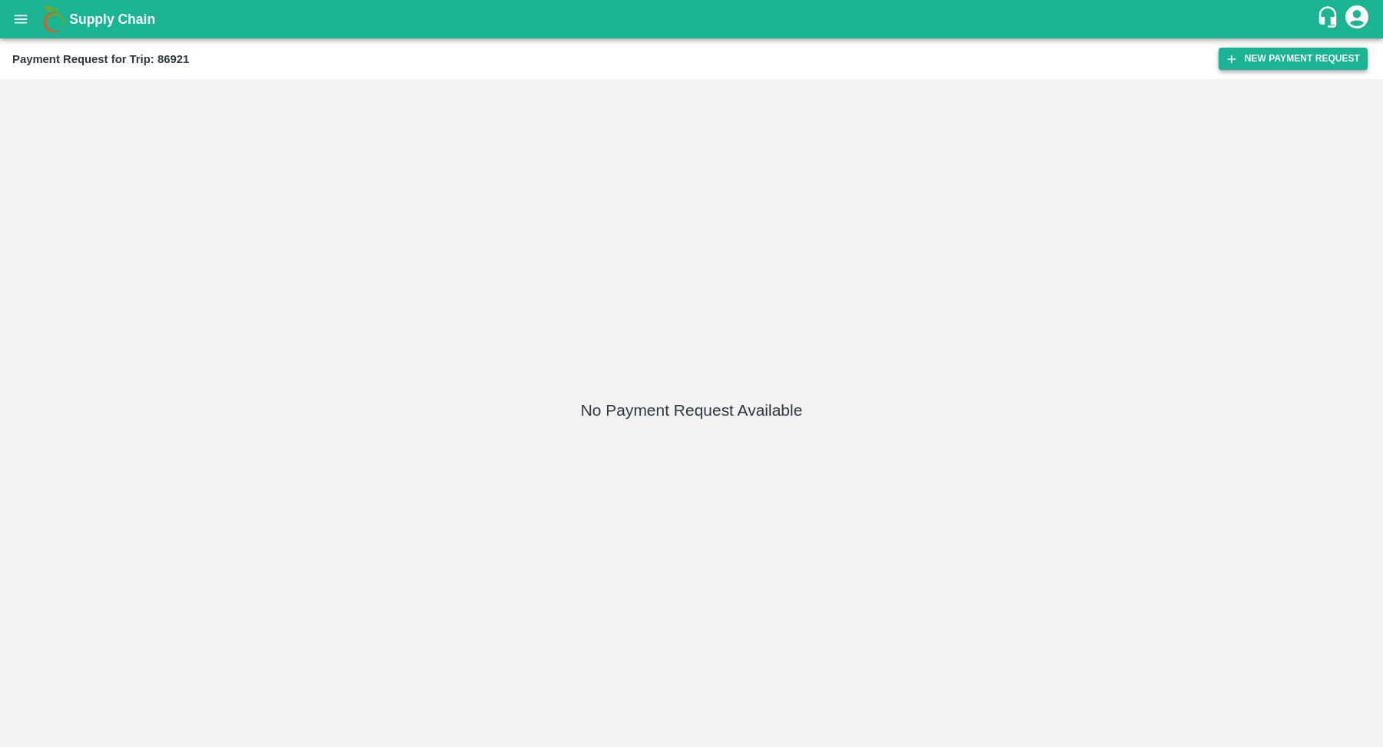
click at [1294, 65] on button "New Payment Request" at bounding box center [1292, 59] width 149 height 22
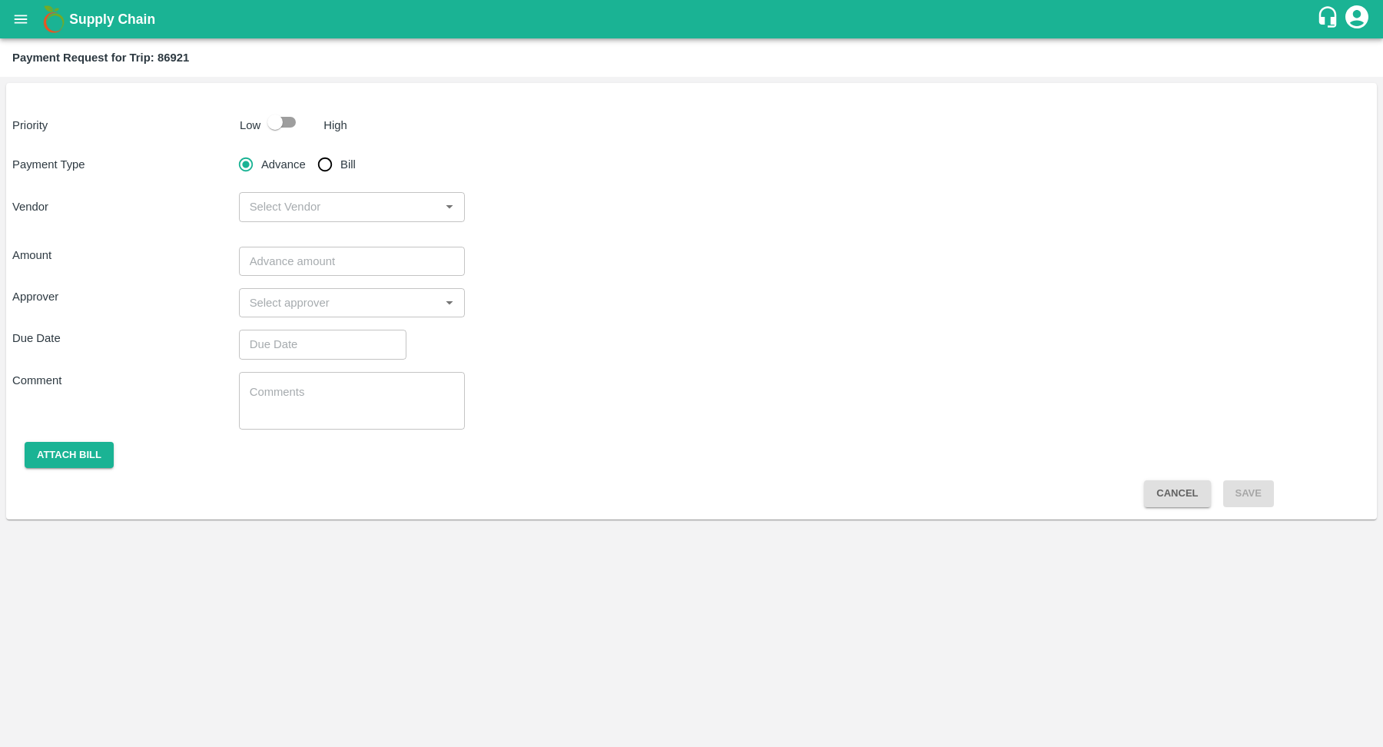
click at [1178, 486] on button "Cancel" at bounding box center [1177, 493] width 66 height 27
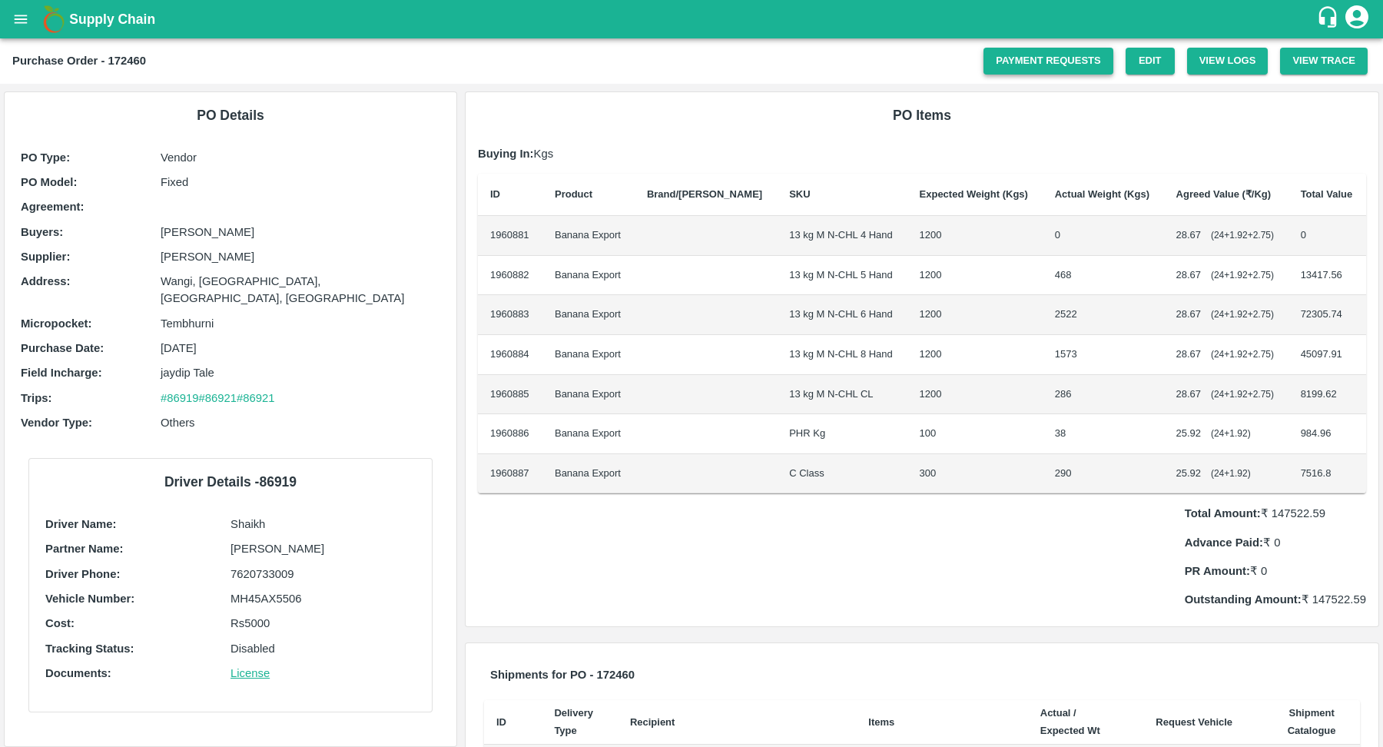
click at [1065, 61] on link "Payment Requests" at bounding box center [1048, 61] width 130 height 27
click at [15, 15] on icon "open drawer" at bounding box center [20, 19] width 17 height 17
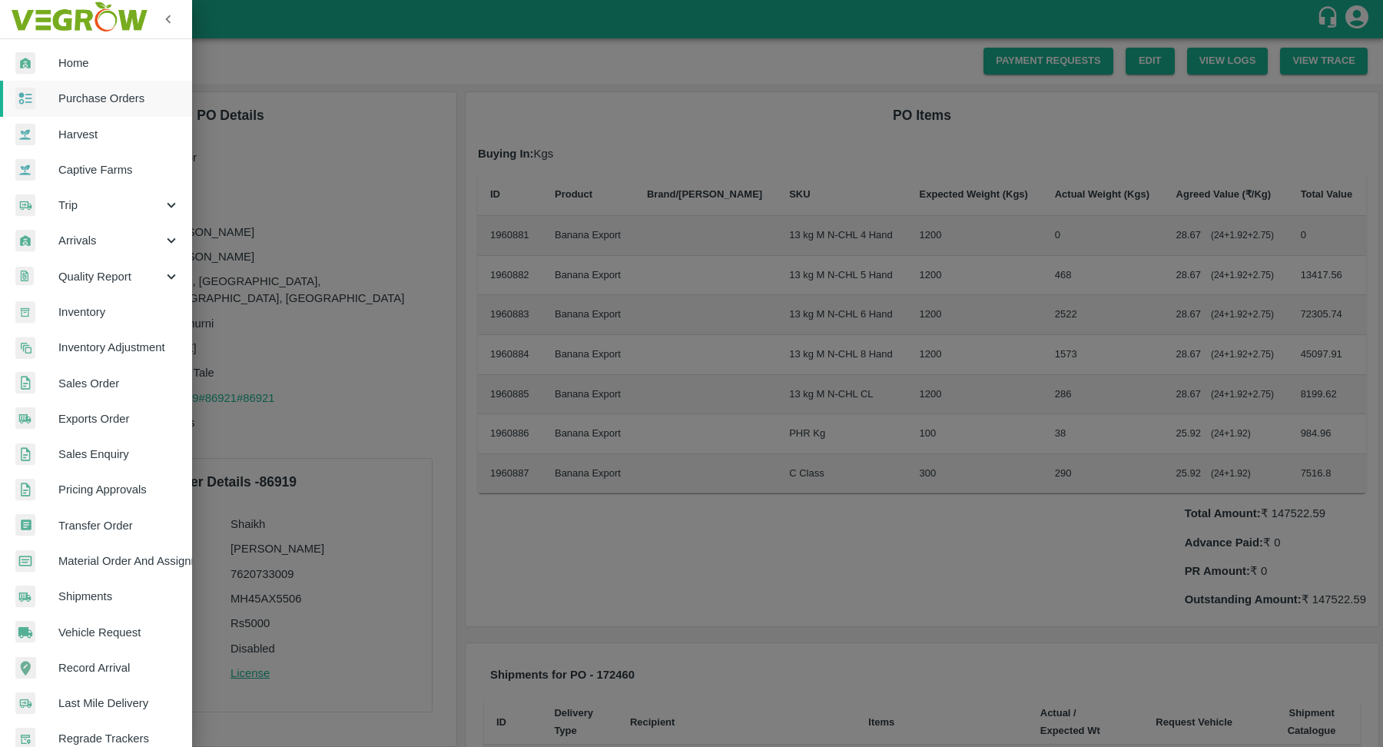
click at [73, 87] on link "Purchase Orders" at bounding box center [96, 98] width 192 height 35
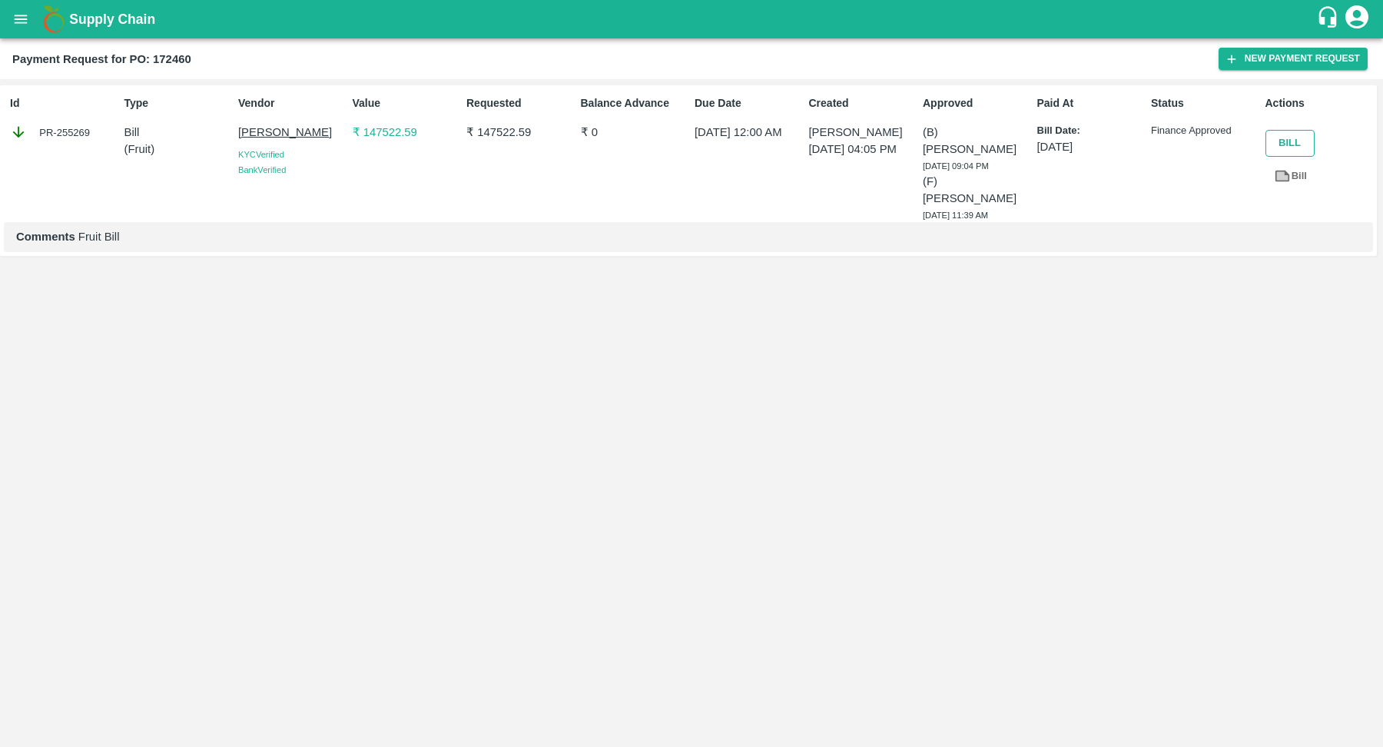
click at [1301, 147] on button "Bill" at bounding box center [1289, 143] width 49 height 27
click at [1292, 174] on link "Bill" at bounding box center [1290, 176] width 51 height 27
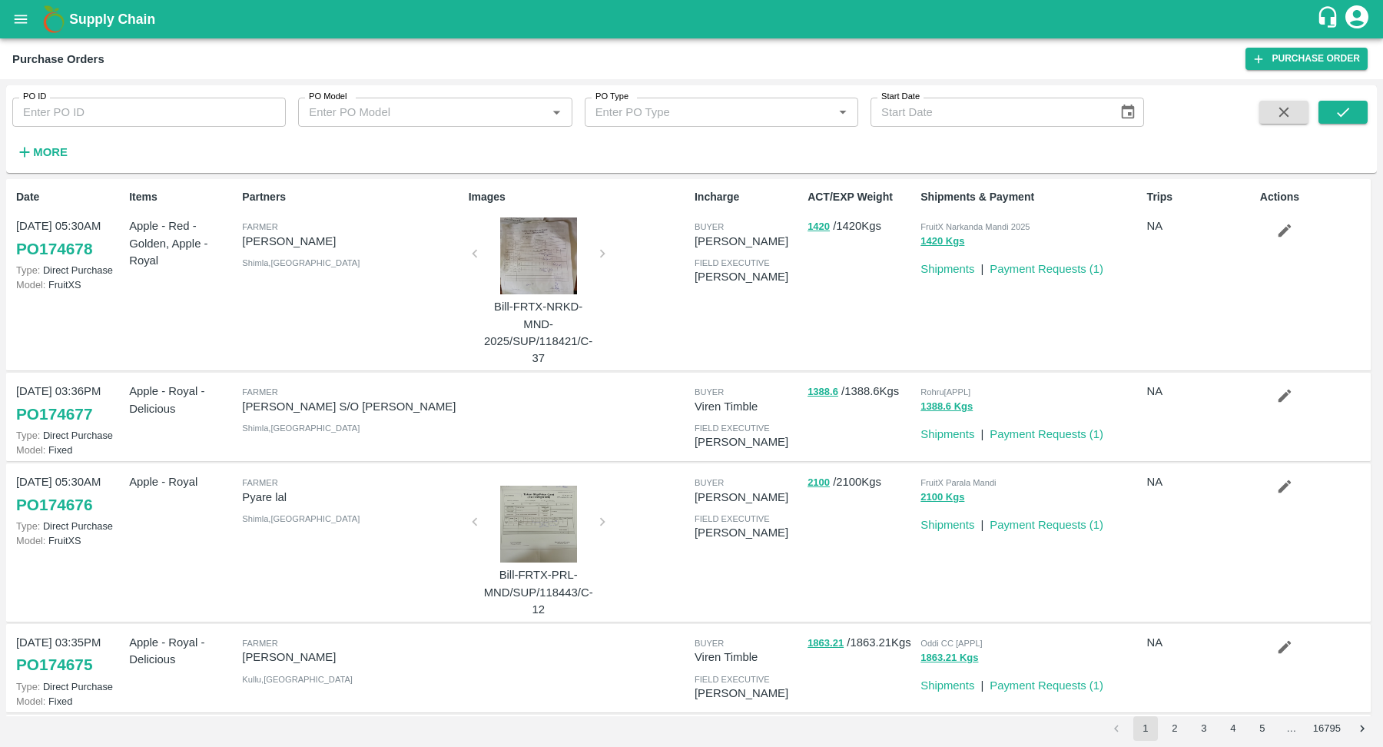
click at [226, 105] on input "PO ID" at bounding box center [148, 112] width 273 height 29
click at [41, 156] on strong "More" at bounding box center [50, 152] width 35 height 12
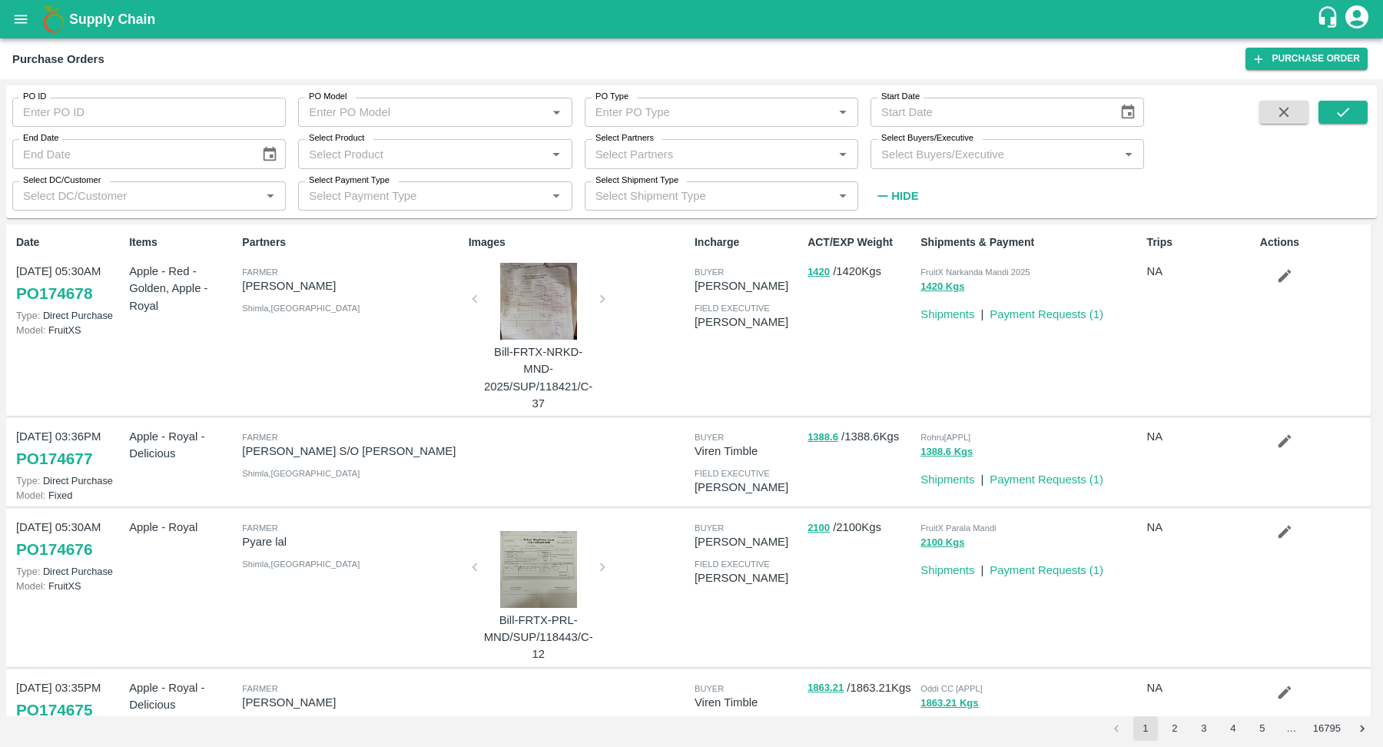
click at [386, 159] on input "Select Product" at bounding box center [422, 154] width 239 height 20
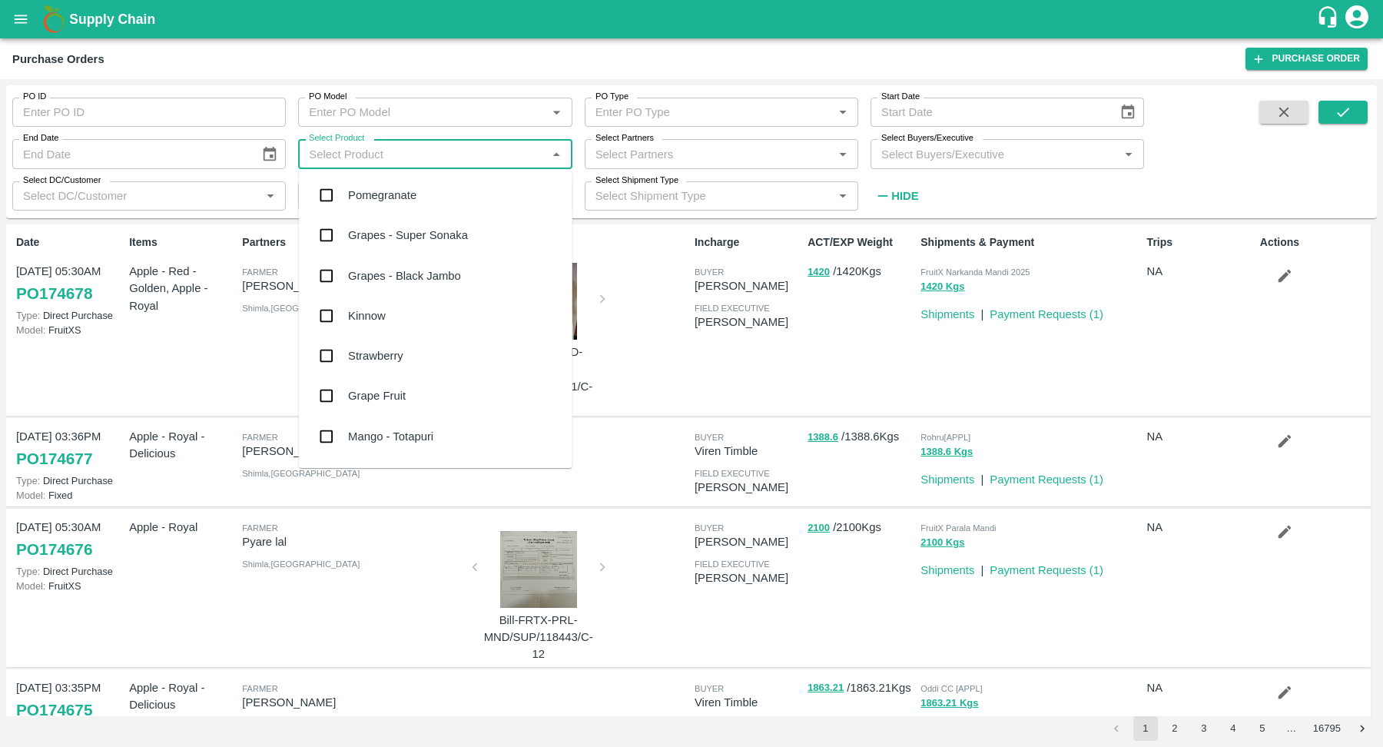
click at [403, 74] on div "Purchase Orders Purchase Order" at bounding box center [691, 58] width 1383 height 41
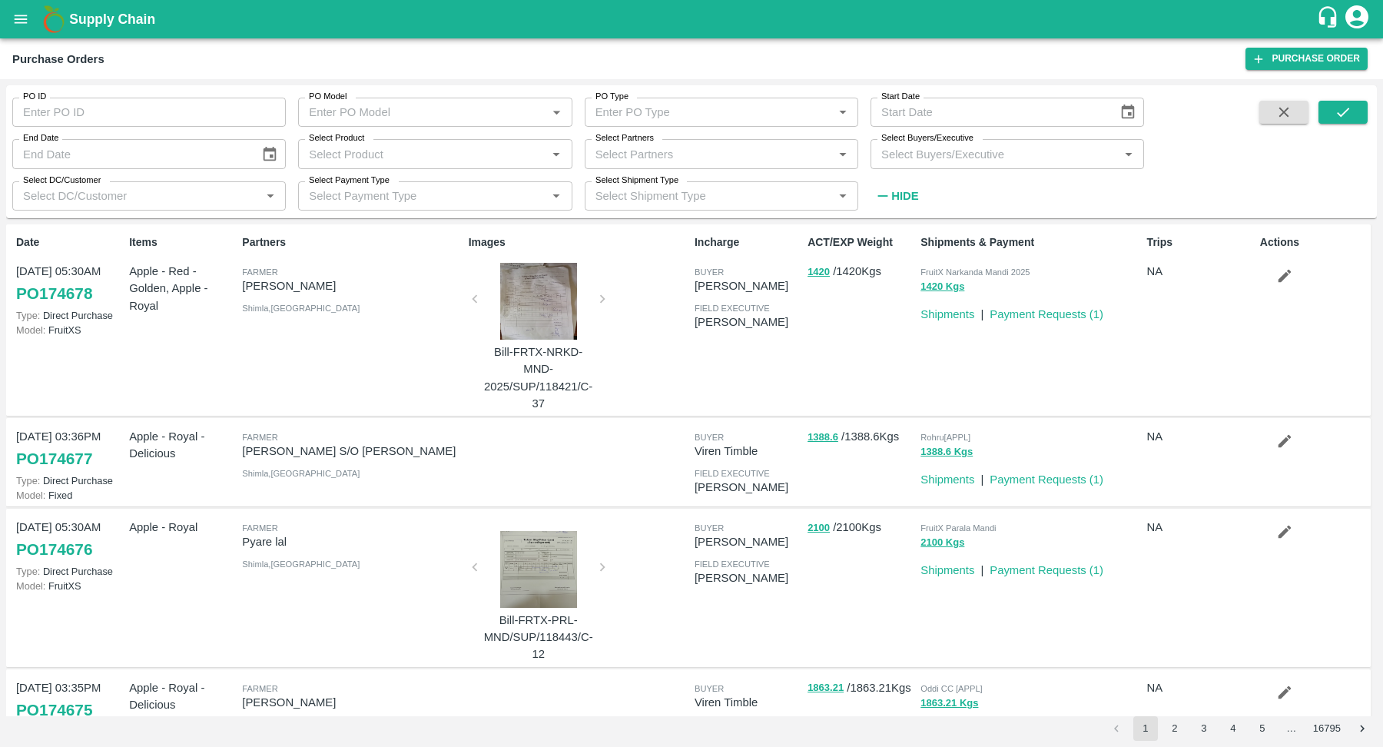
click at [419, 154] on input "Select Product" at bounding box center [422, 154] width 239 height 20
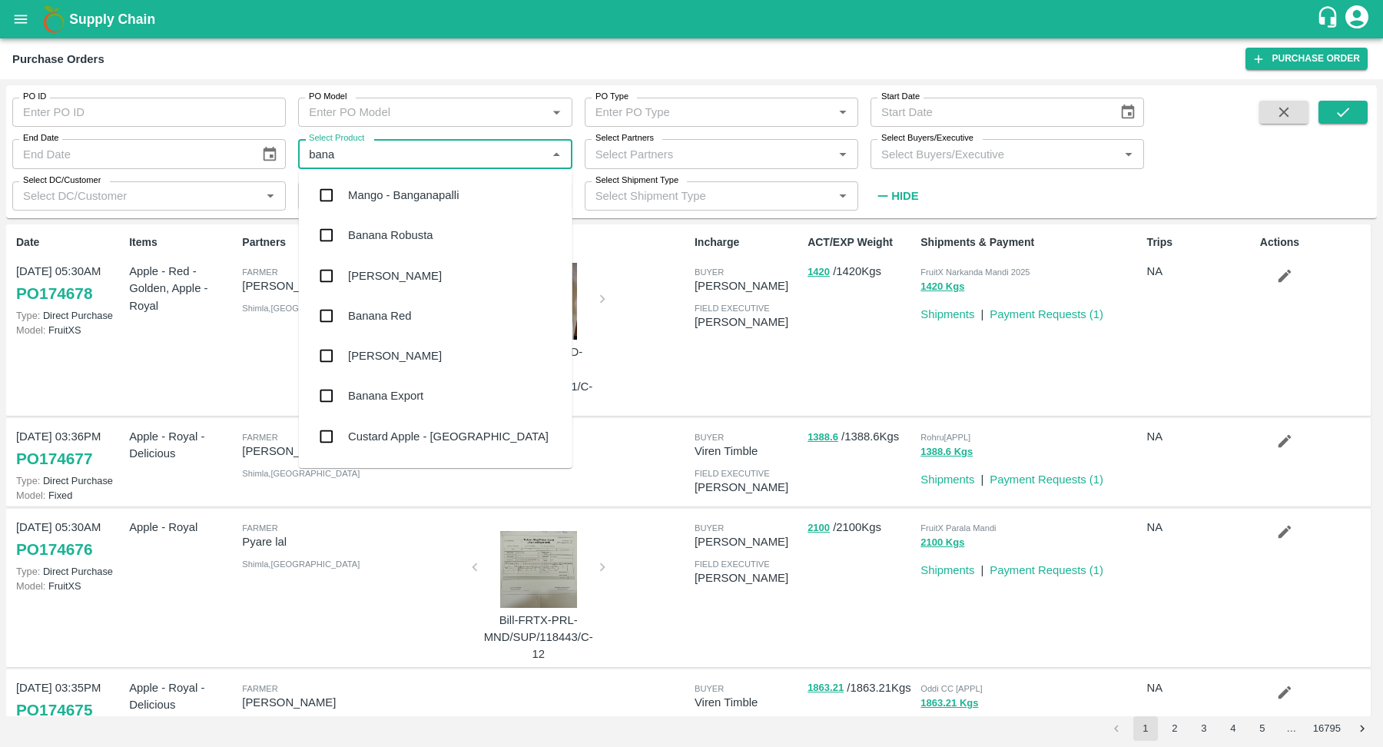
type input "[MEDICAL_DATA]"
click at [393, 362] on div "Banana Export" at bounding box center [385, 355] width 75 height 17
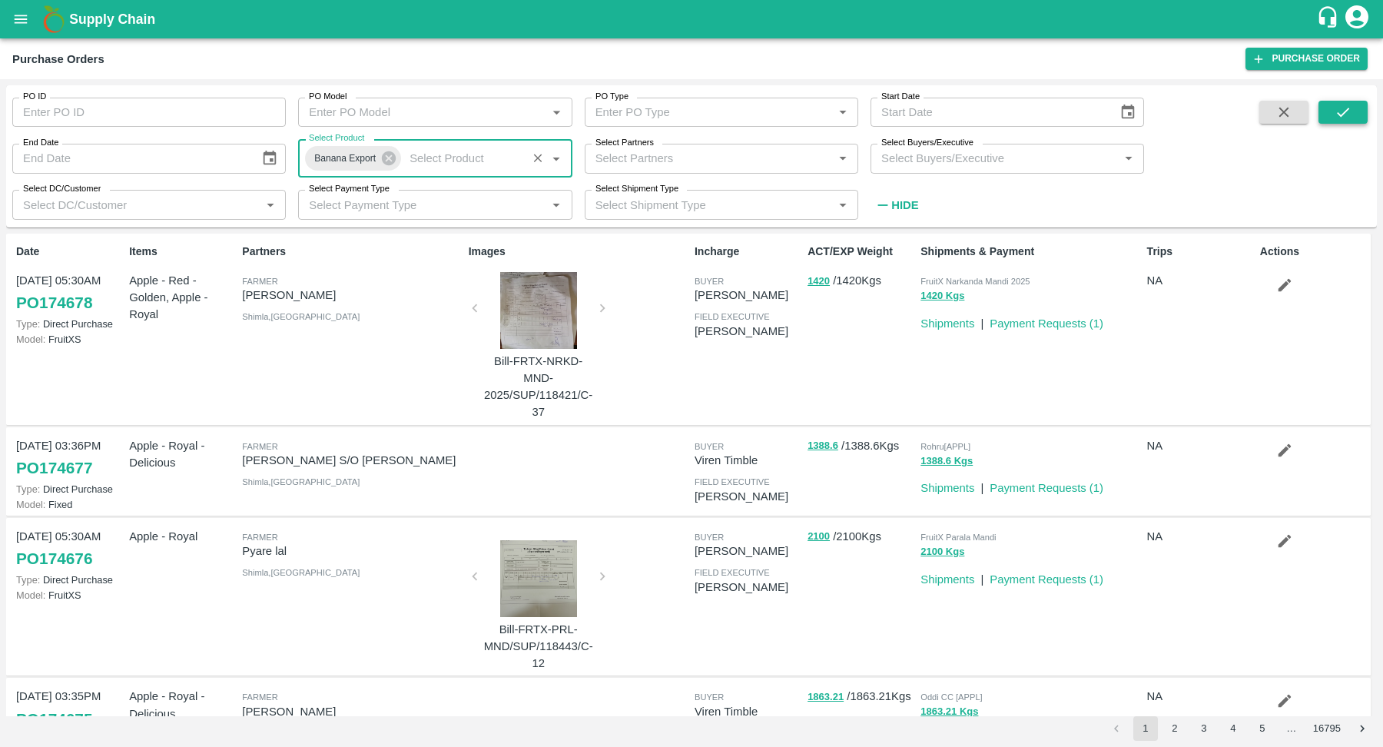
click at [1331, 118] on button "submit" at bounding box center [1342, 112] width 49 height 23
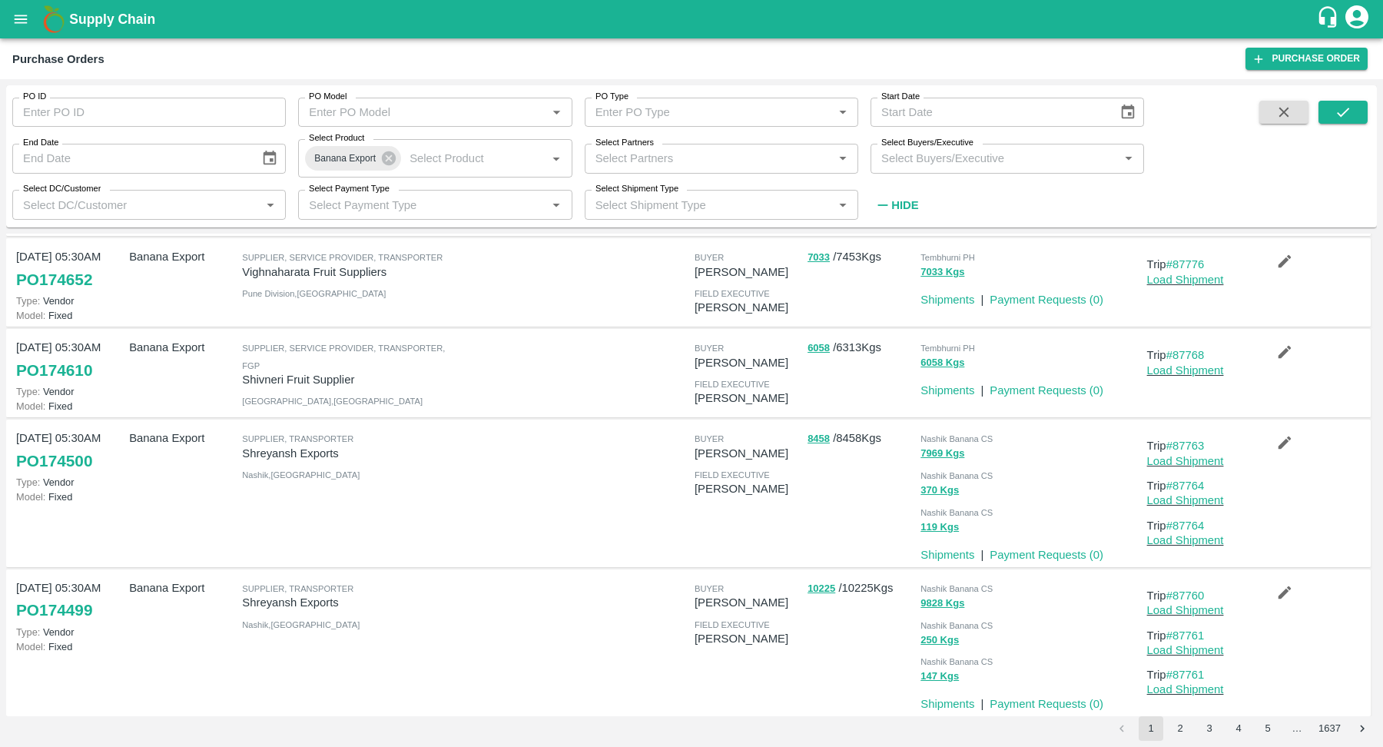
scroll to position [356, 0]
click at [1025, 548] on link "Payment Requests ( 0 )" at bounding box center [1047, 553] width 114 height 12
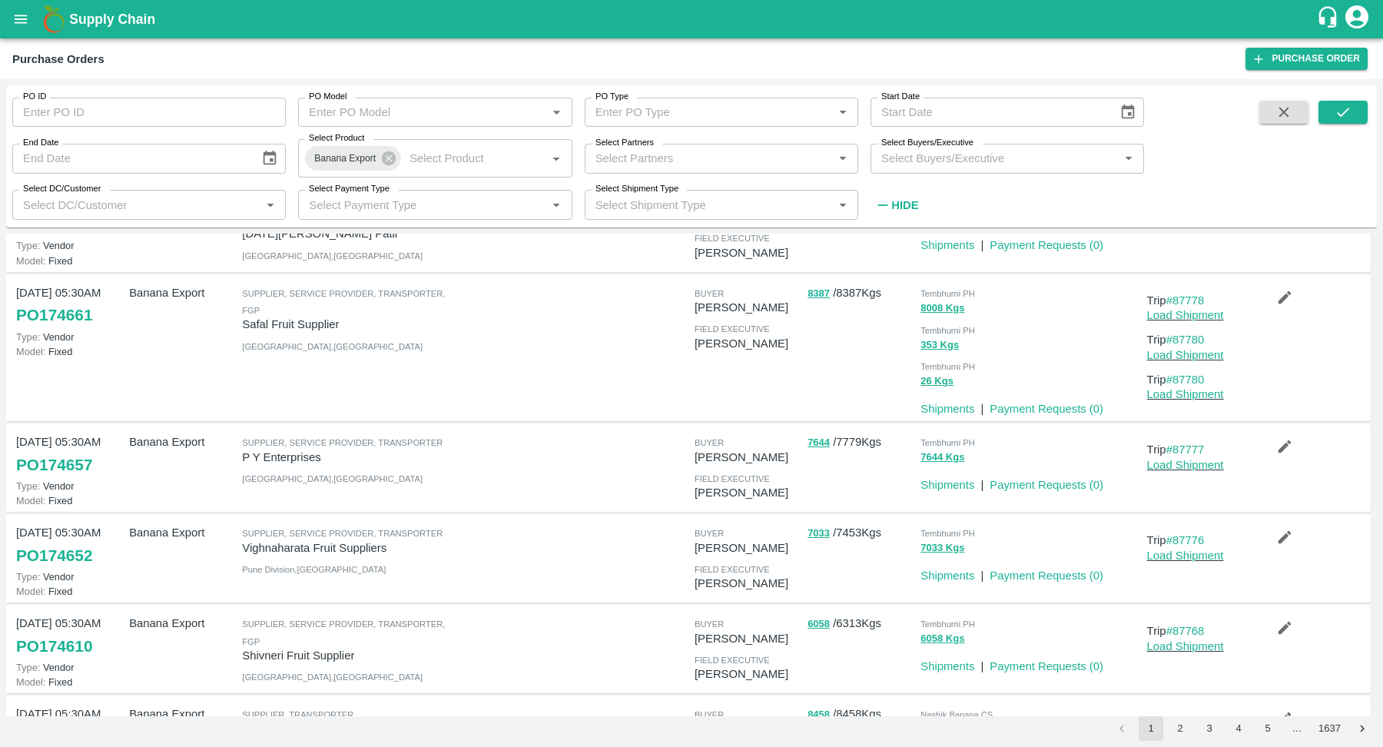
scroll to position [0, 0]
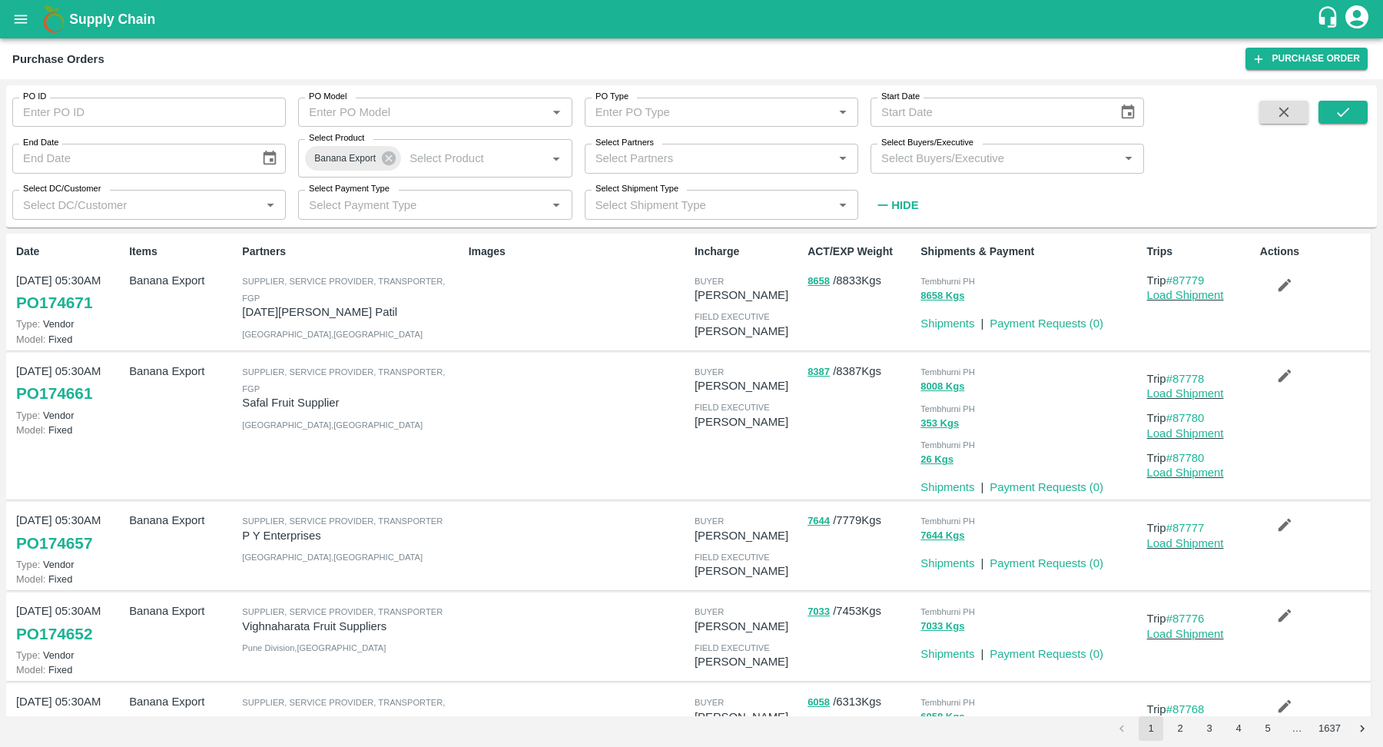
click at [1276, 382] on icon "button" at bounding box center [1284, 375] width 17 height 17
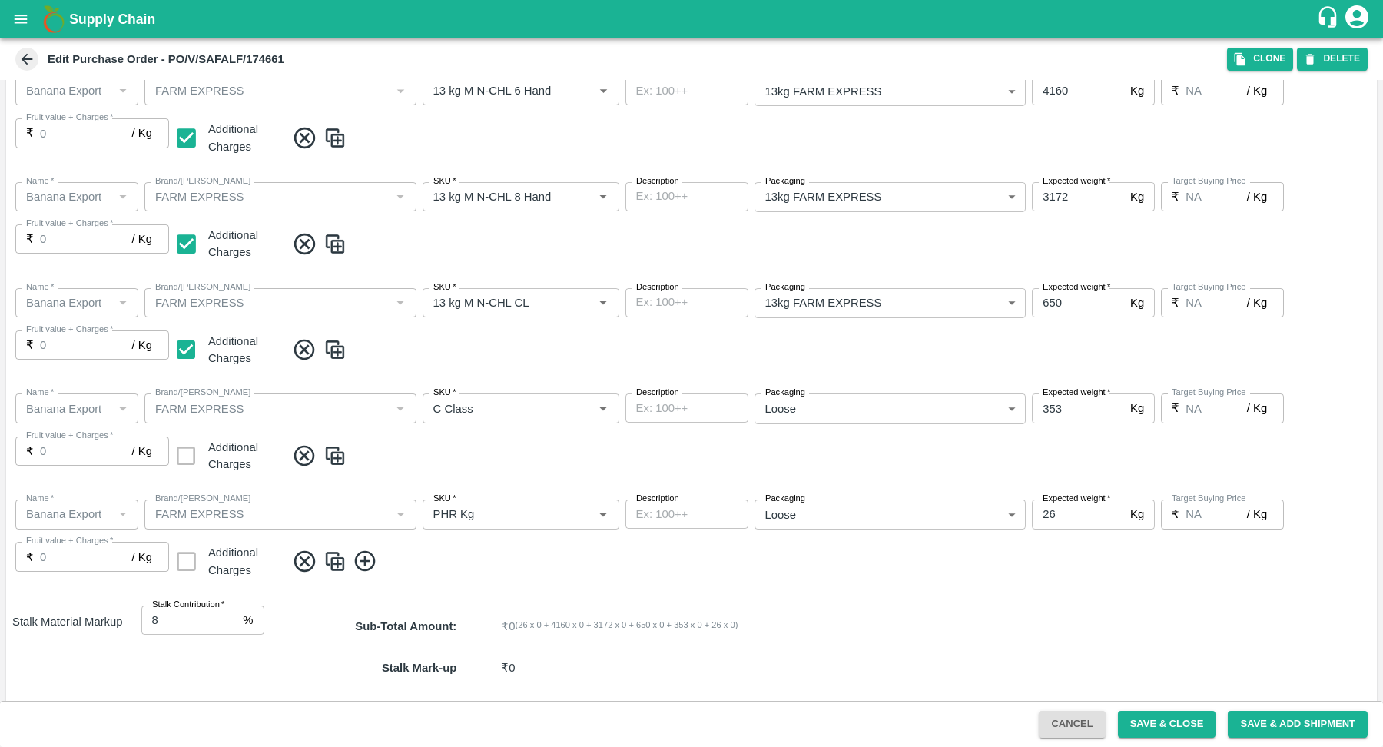
scroll to position [522, 0]
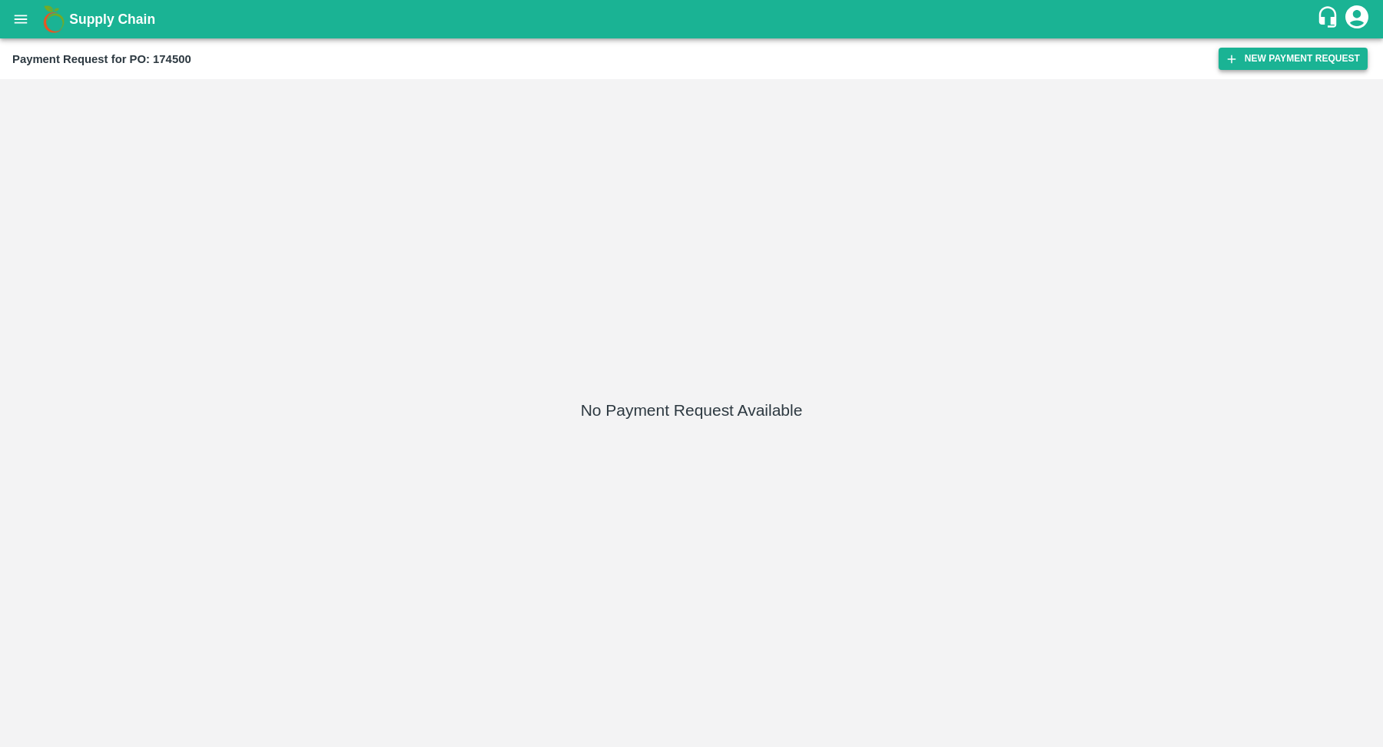
click at [1269, 51] on button "New Payment Request" at bounding box center [1292, 59] width 149 height 22
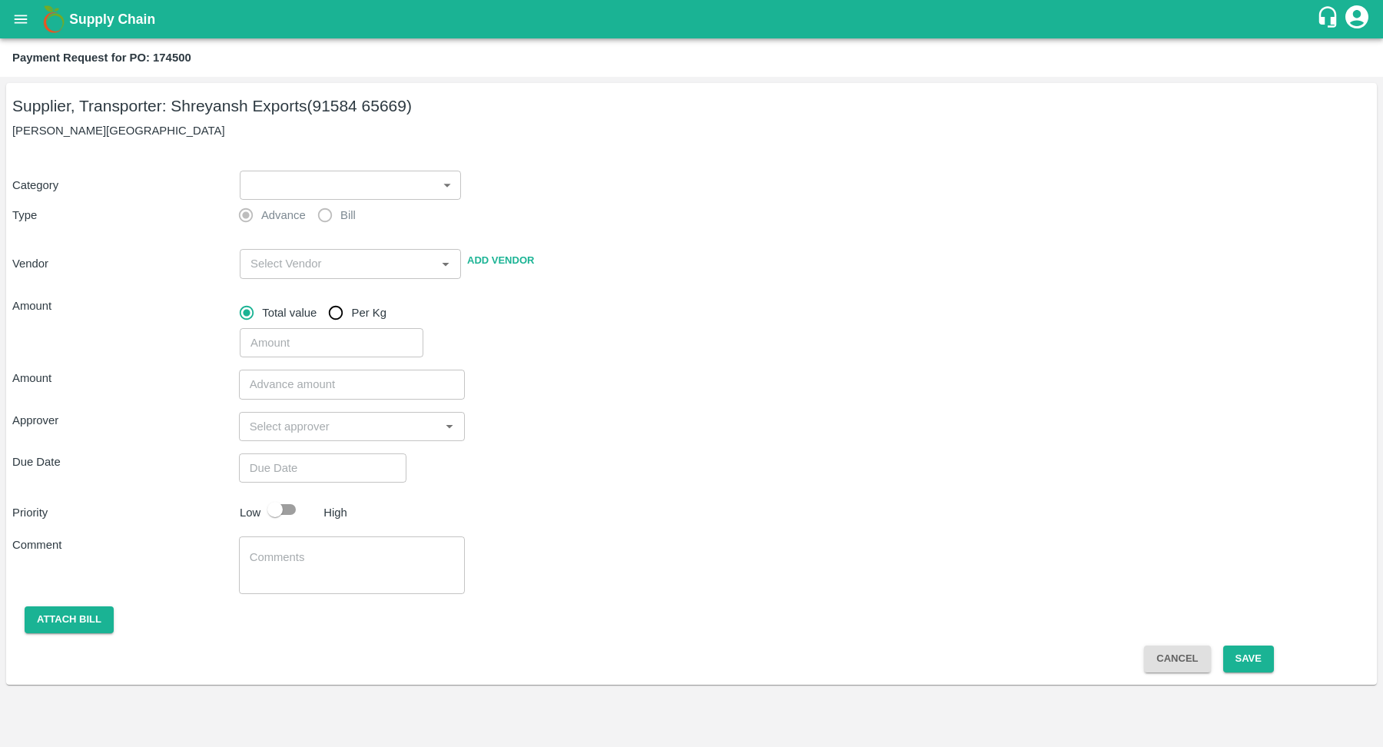
click at [373, 187] on body "Supply Chain Payment Request for PO: 174500 Supplier, Transporter: [PERSON_NAME…" at bounding box center [691, 373] width 1383 height 747
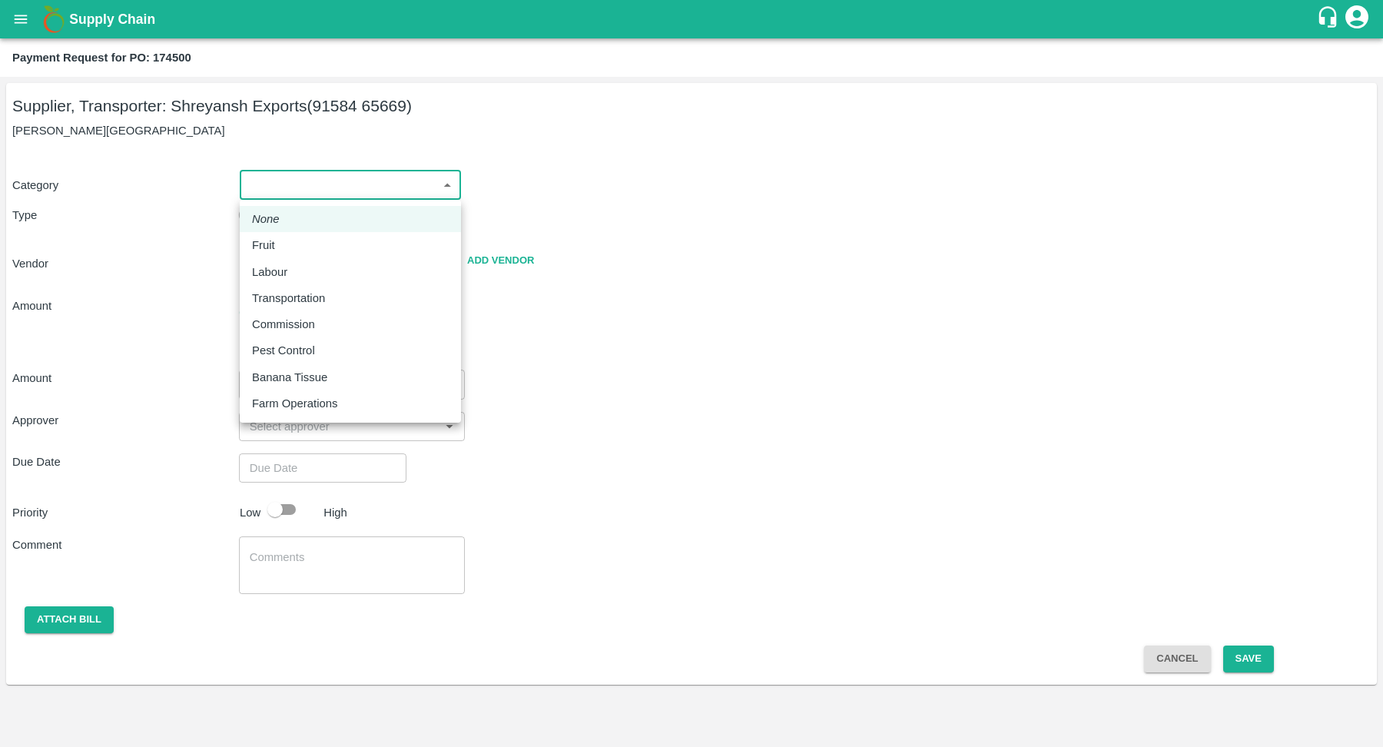
click at [262, 237] on p "Fruit" at bounding box center [263, 245] width 23 height 17
type input "1"
type input "[PERSON_NAME] Exports - 91584 65669(Supplier, Transporter)"
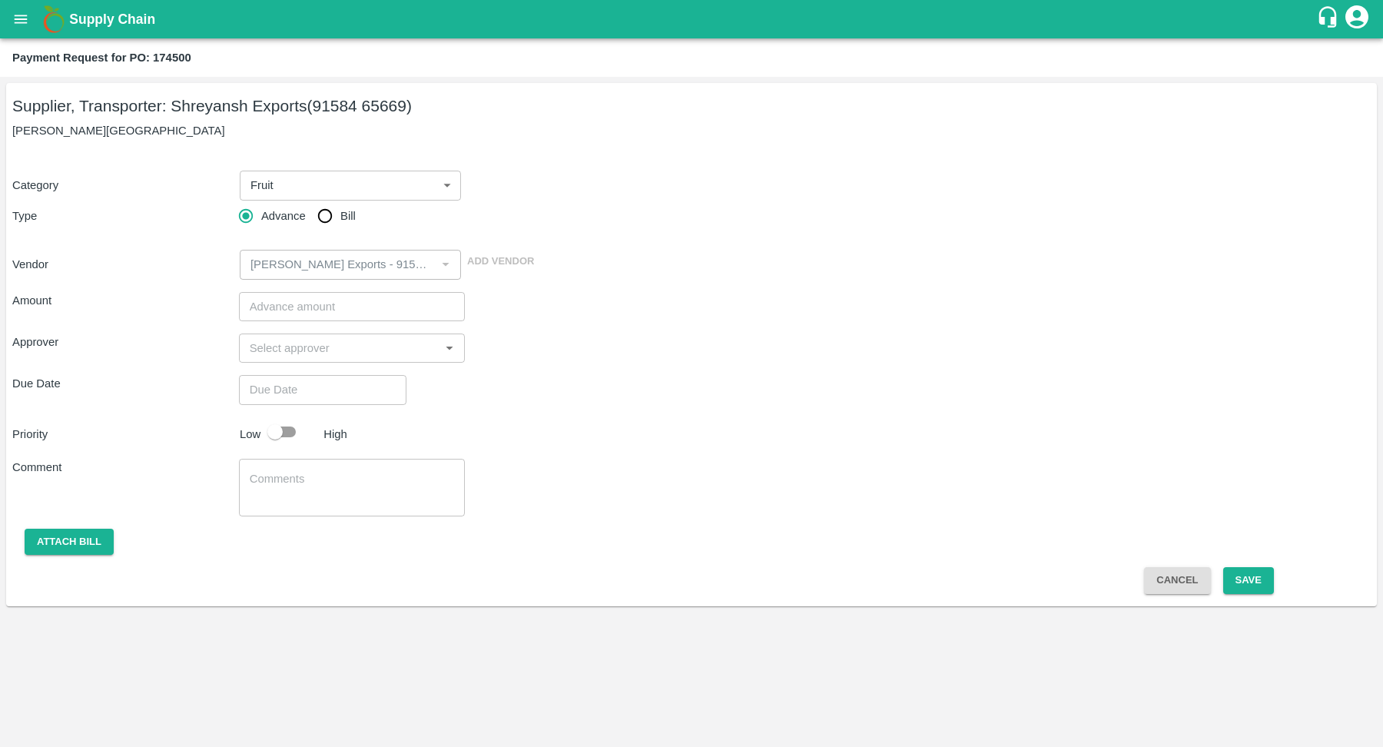
click at [580, 254] on div "Vendor ​ Add Vendor" at bounding box center [688, 261] width 1364 height 35
click at [323, 217] on input "Bill" at bounding box center [325, 216] width 31 height 31
radio input "true"
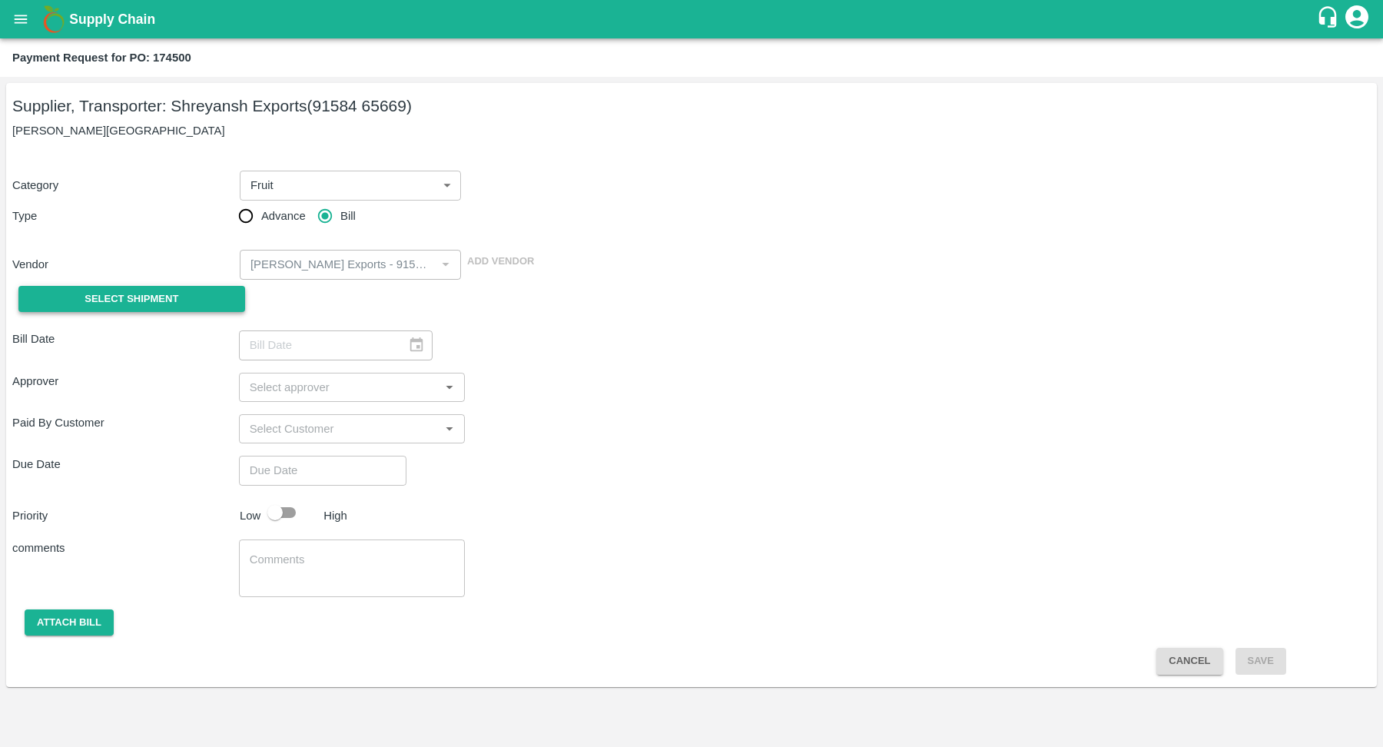
click at [215, 291] on button "Select Shipment" at bounding box center [131, 299] width 227 height 27
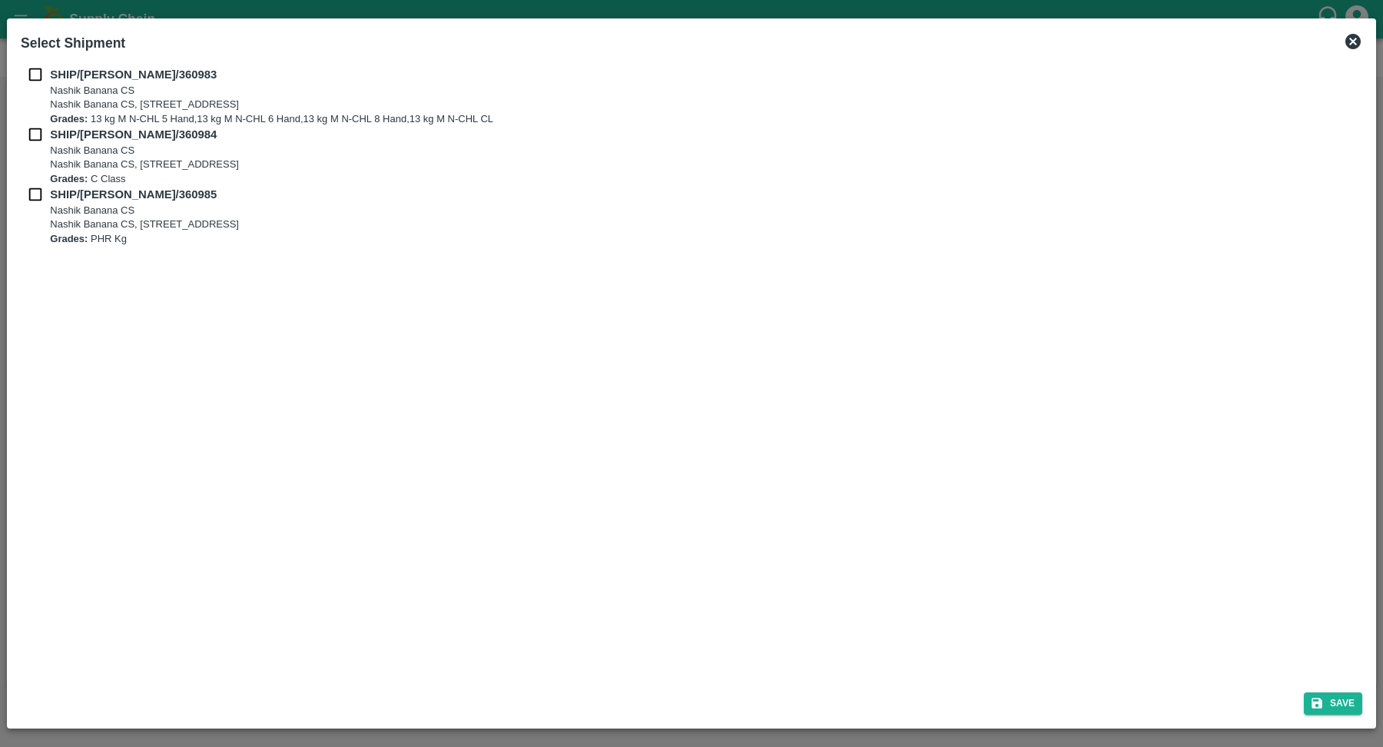
click at [33, 75] on input "checkbox" at bounding box center [35, 74] width 29 height 17
checkbox input "true"
click at [98, 177] on p "Grades: C Class" at bounding box center [144, 179] width 189 height 15
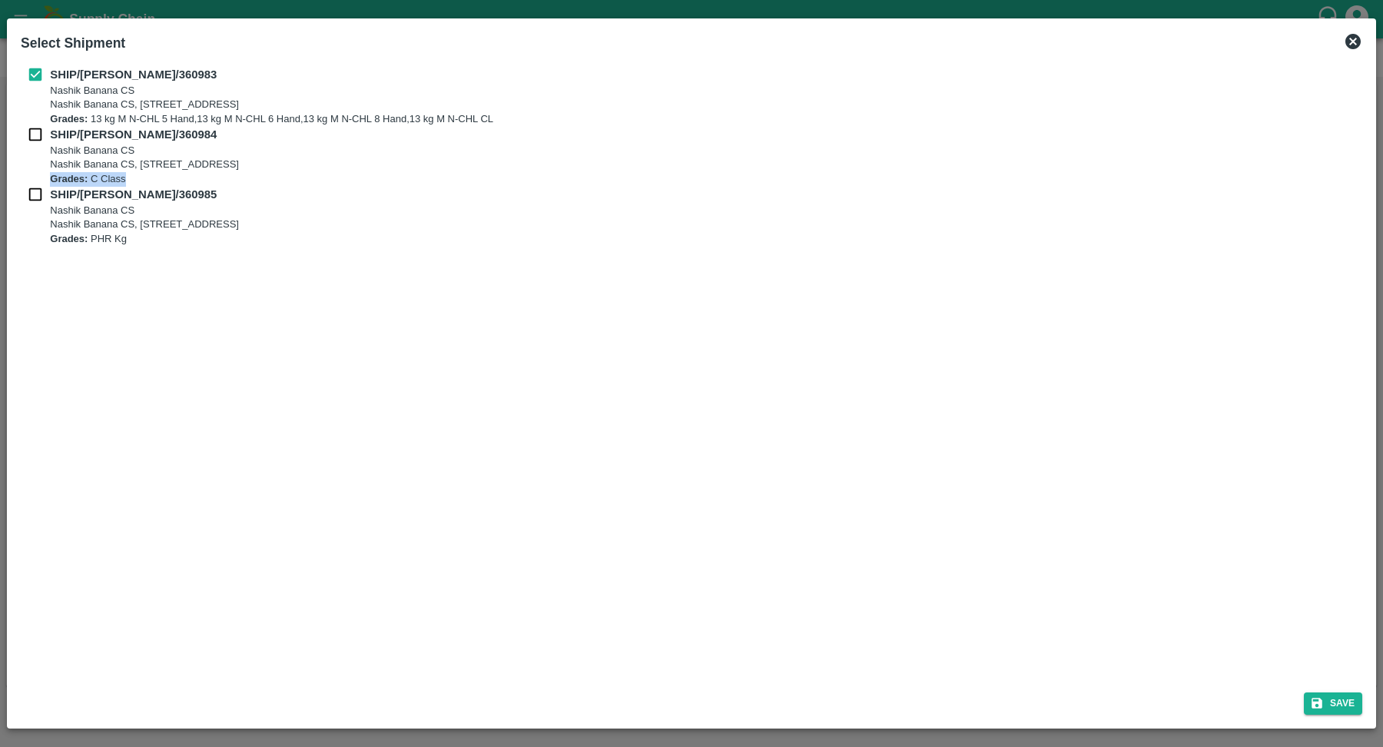
click at [95, 230] on p "Nashik Banana CS, [STREET_ADDRESS]" at bounding box center [144, 224] width 189 height 15
click at [94, 237] on p "Grades: PHR Kg" at bounding box center [144, 239] width 189 height 15
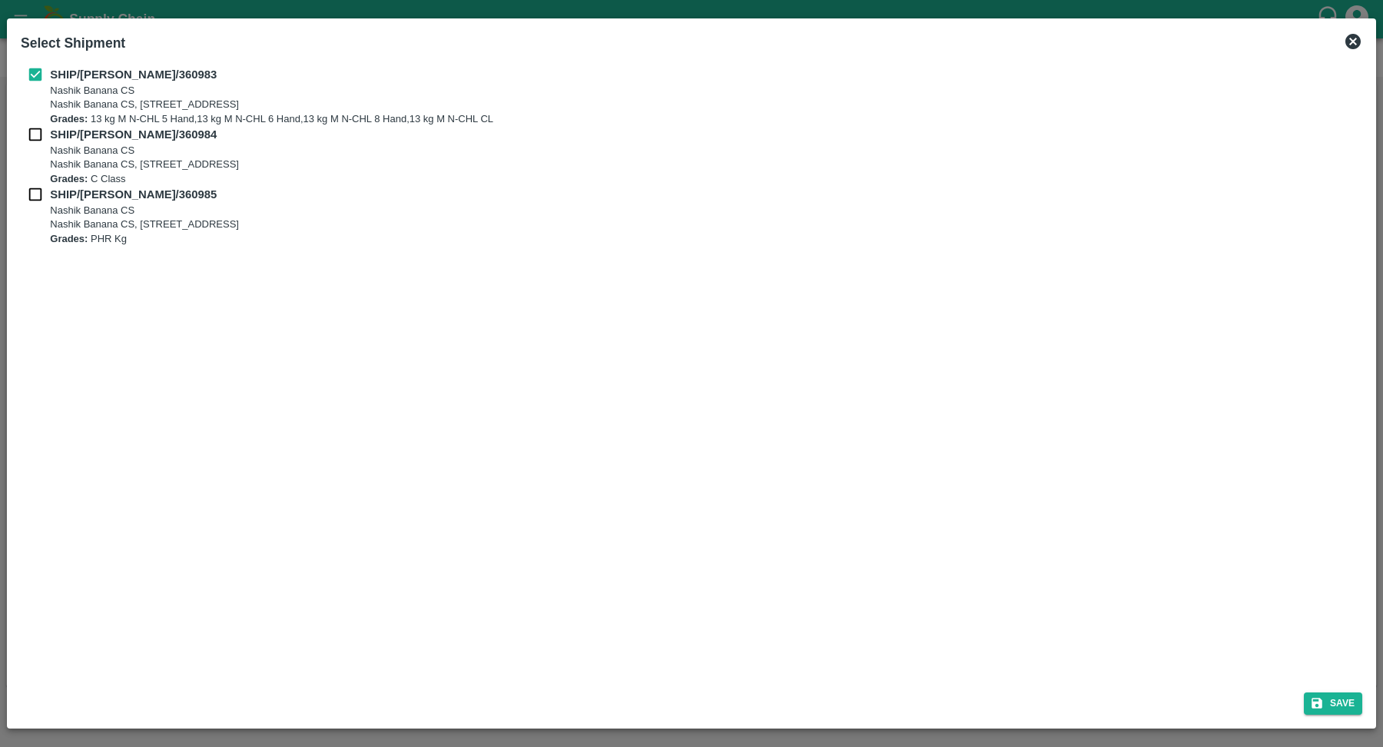
click at [94, 237] on p "Grades: PHR Kg" at bounding box center [144, 239] width 189 height 15
click at [1348, 44] on icon at bounding box center [1352, 41] width 15 height 15
